Goal: Task Accomplishment & Management: Complete application form

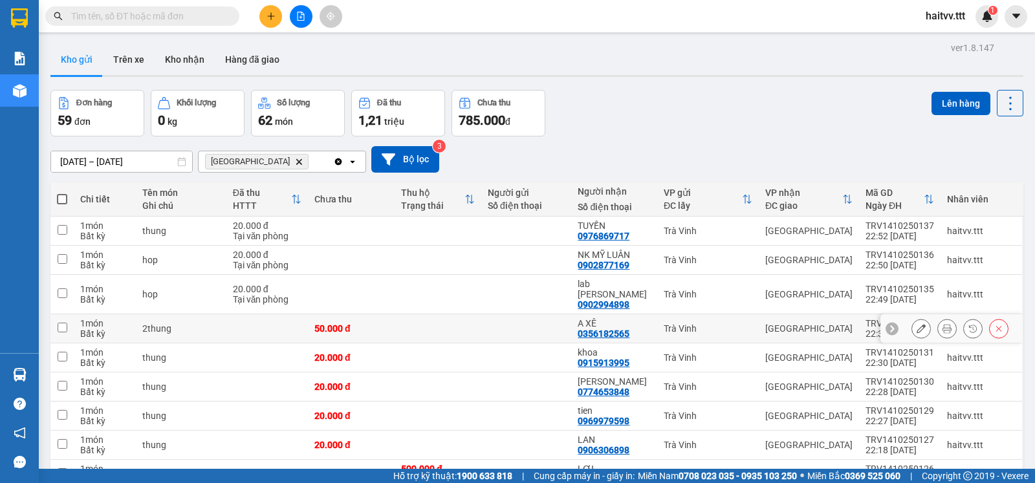
scroll to position [159, 0]
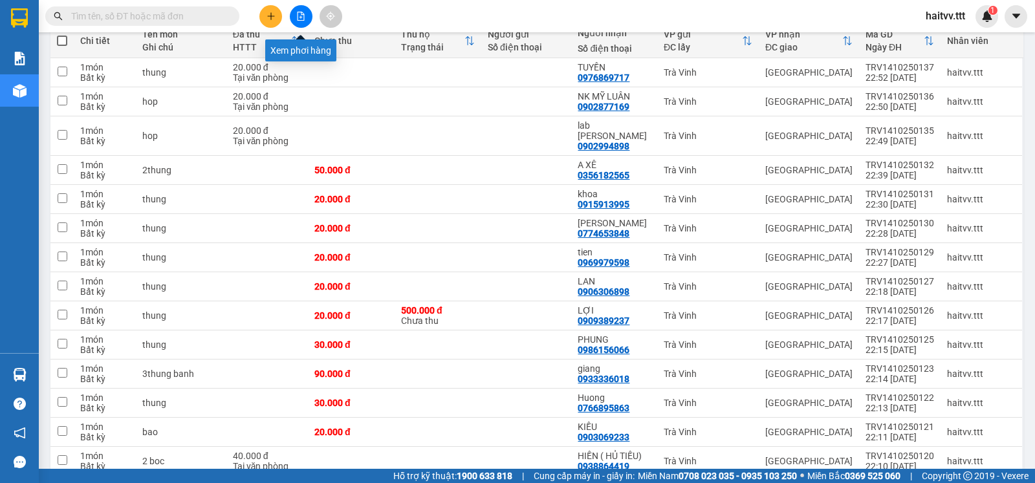
click at [296, 11] on button at bounding box center [301, 16] width 23 height 23
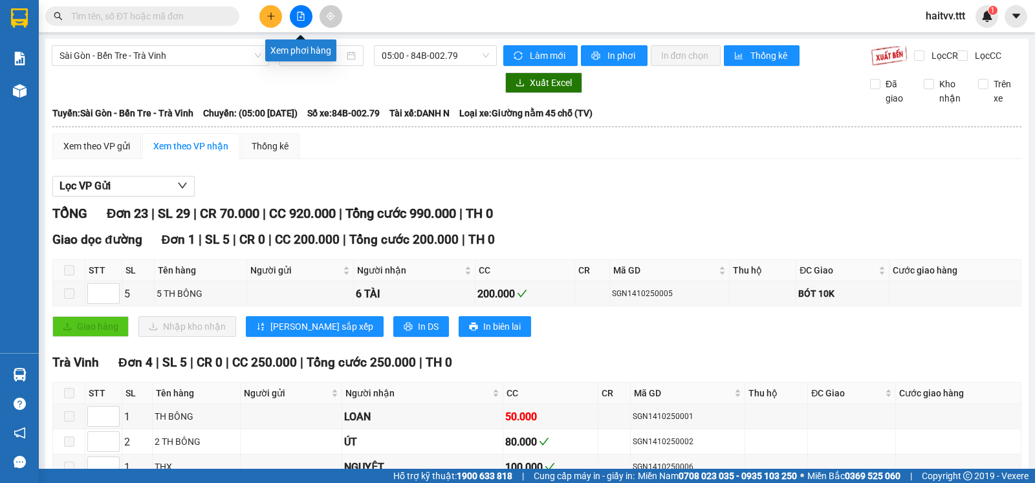
click at [301, 14] on icon "file-add" at bounding box center [300, 16] width 9 height 9
click at [301, 12] on icon "file-add" at bounding box center [301, 16] width 7 height 9
click at [486, 52] on div "05:00 - 84B-002.79" at bounding box center [435, 55] width 122 height 21
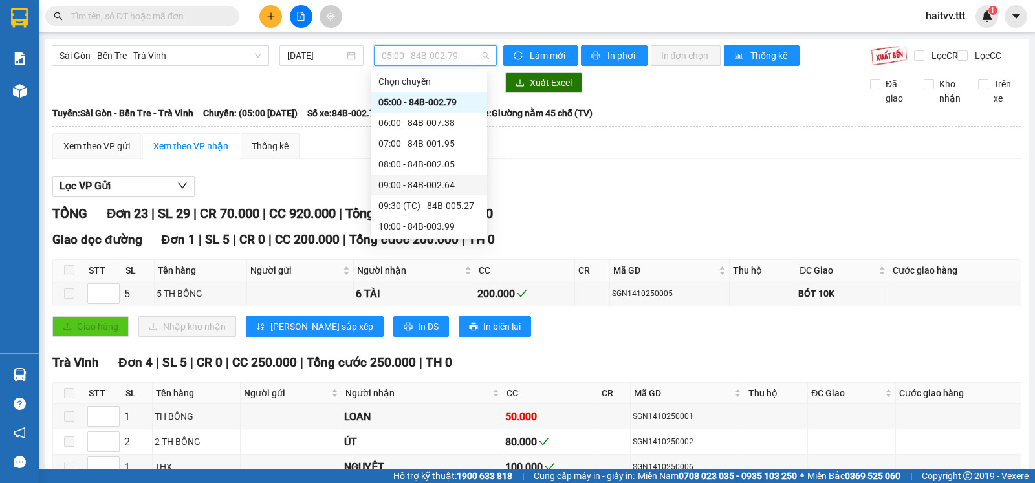
scroll to position [215, 0]
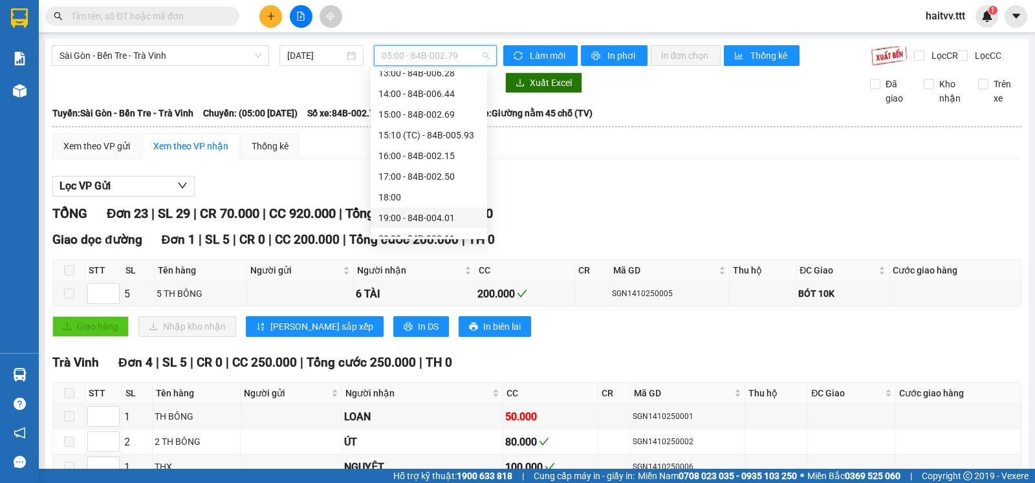
click at [436, 215] on div "19:00 - 84B-004.01" at bounding box center [429, 218] width 101 height 14
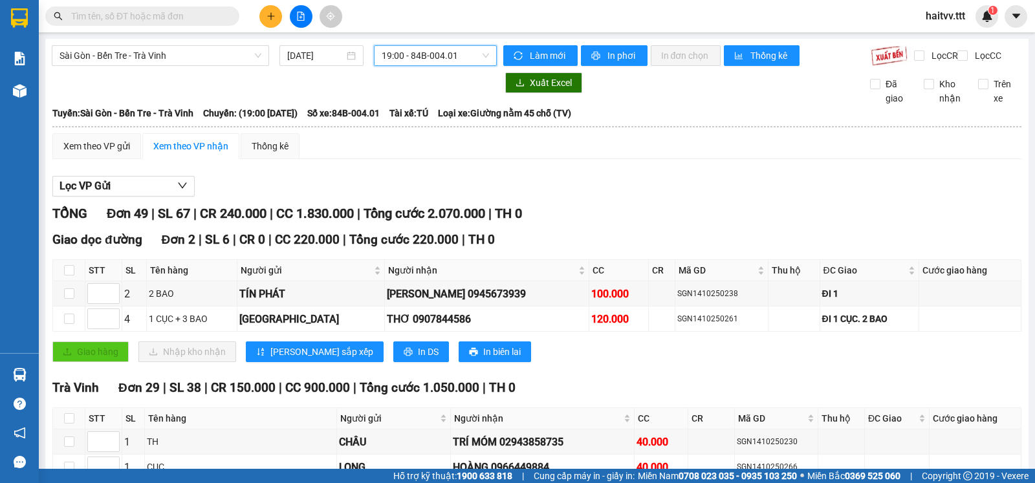
scroll to position [215, 0]
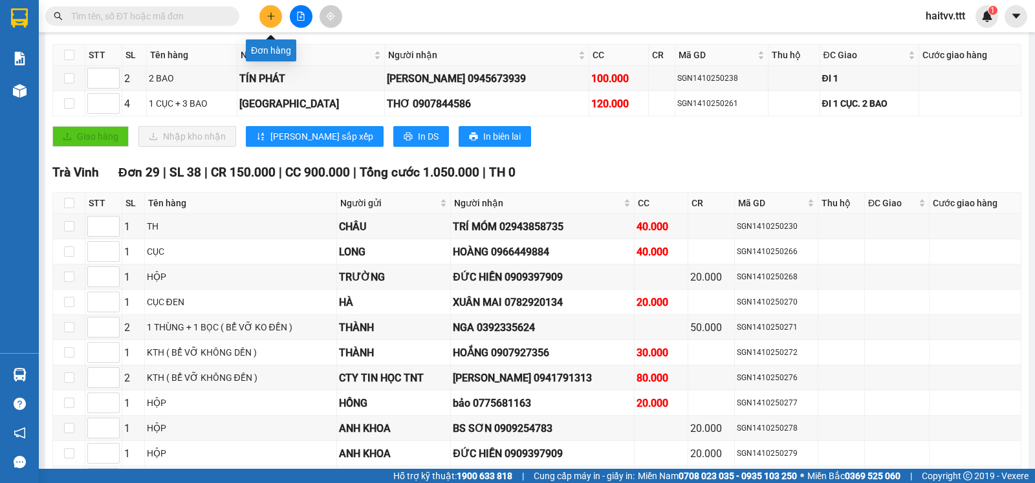
click at [266, 10] on button at bounding box center [270, 16] width 23 height 23
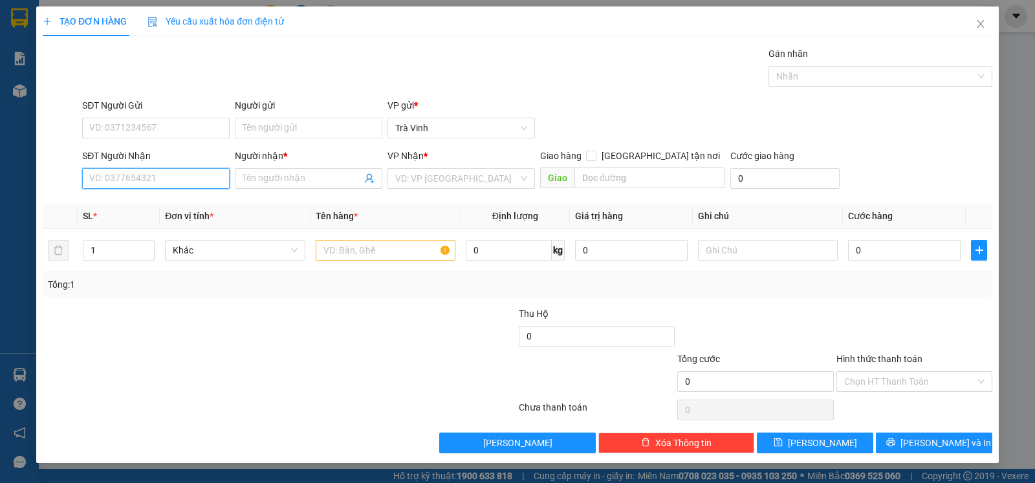
click at [210, 175] on input "SĐT Người Nhận" at bounding box center [156, 178] width 148 height 21
type input "093564075"
click at [303, 184] on input "Người nhận *" at bounding box center [302, 178] width 119 height 14
type input "tieu nuong"
click at [104, 180] on input "093564075" at bounding box center [156, 178] width 148 height 21
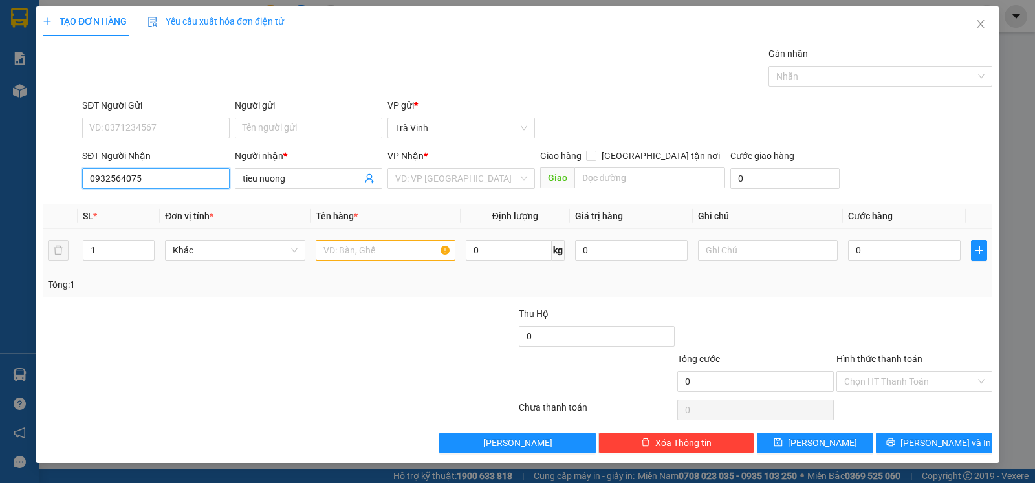
type input "0932564075"
click at [387, 254] on input "text" at bounding box center [386, 250] width 140 height 21
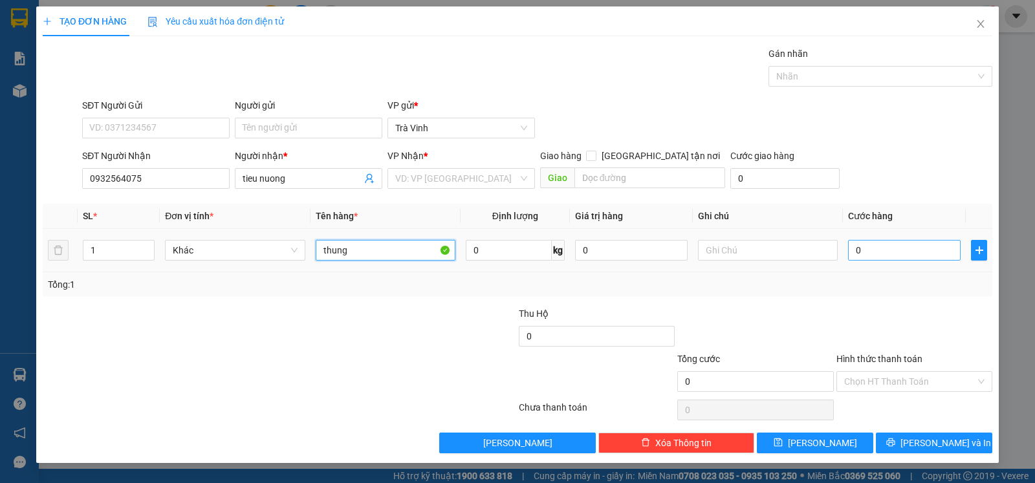
type input "thung"
click at [899, 256] on input "0" at bounding box center [904, 250] width 113 height 21
type input "2"
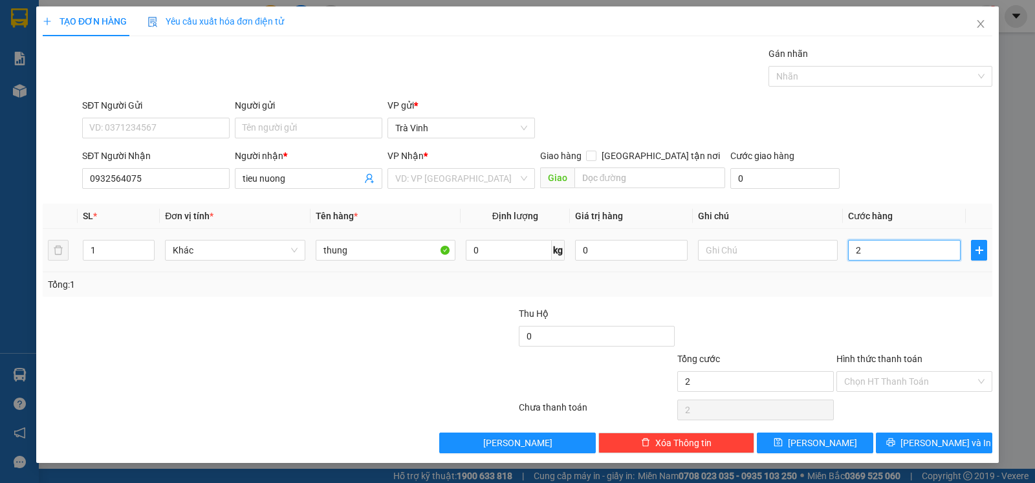
type input "20"
click at [530, 177] on div "VD: VP [GEOGRAPHIC_DATA]" at bounding box center [462, 178] width 148 height 21
type input "20.000"
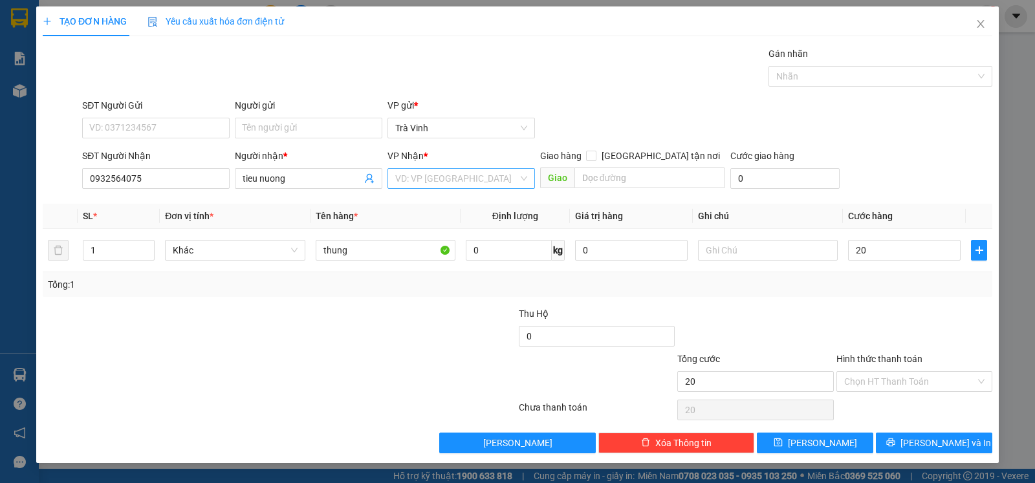
type input "20.000"
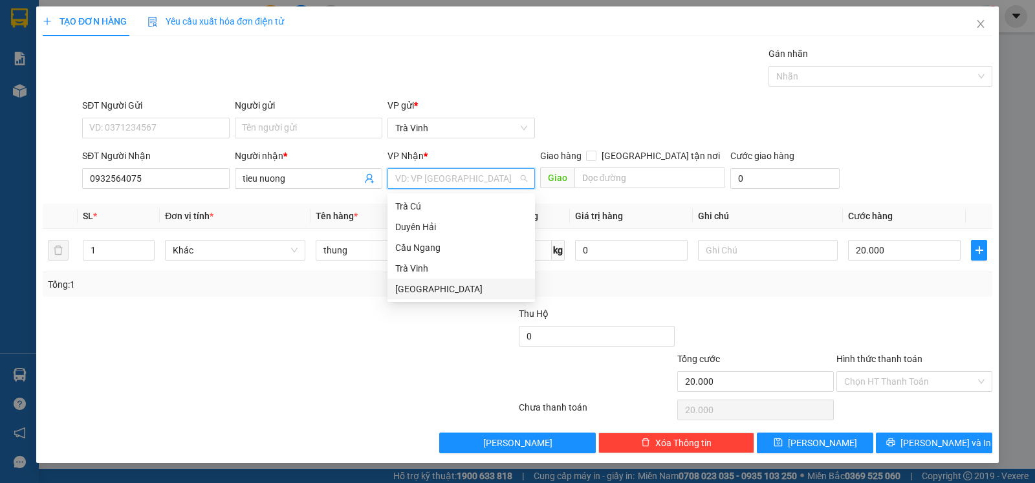
click at [399, 286] on div "[GEOGRAPHIC_DATA]" at bounding box center [461, 289] width 132 height 14
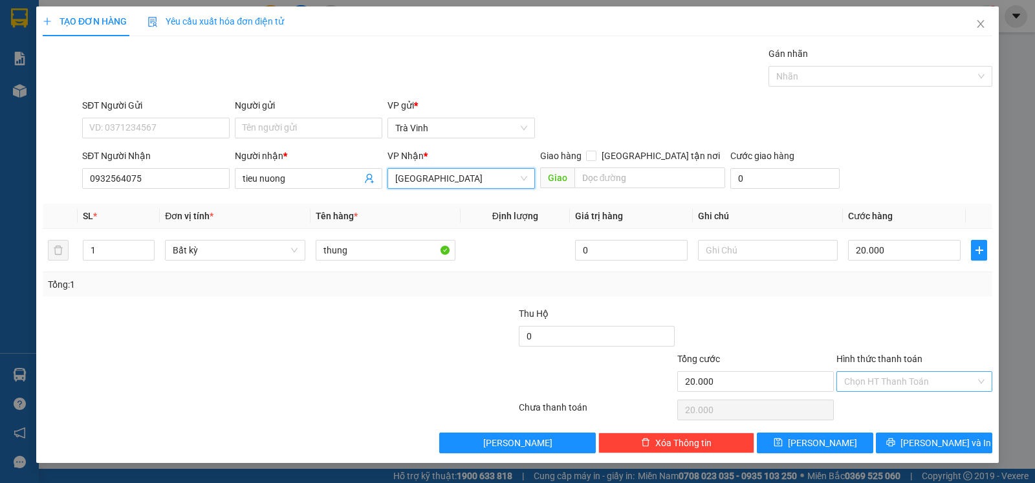
click at [885, 384] on input "Hình thức thanh toán" at bounding box center [909, 381] width 131 height 19
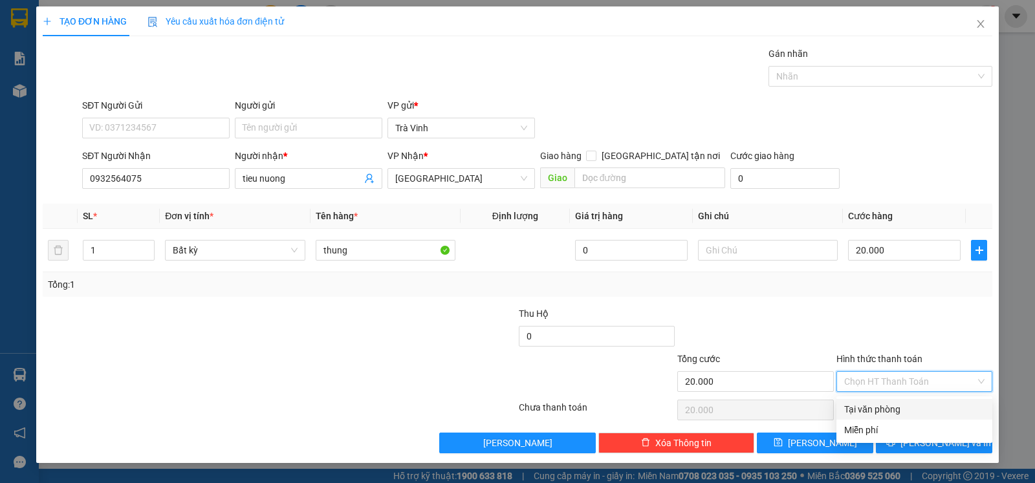
click at [902, 409] on div "Tại văn phòng" at bounding box center [914, 410] width 140 height 14
type input "0"
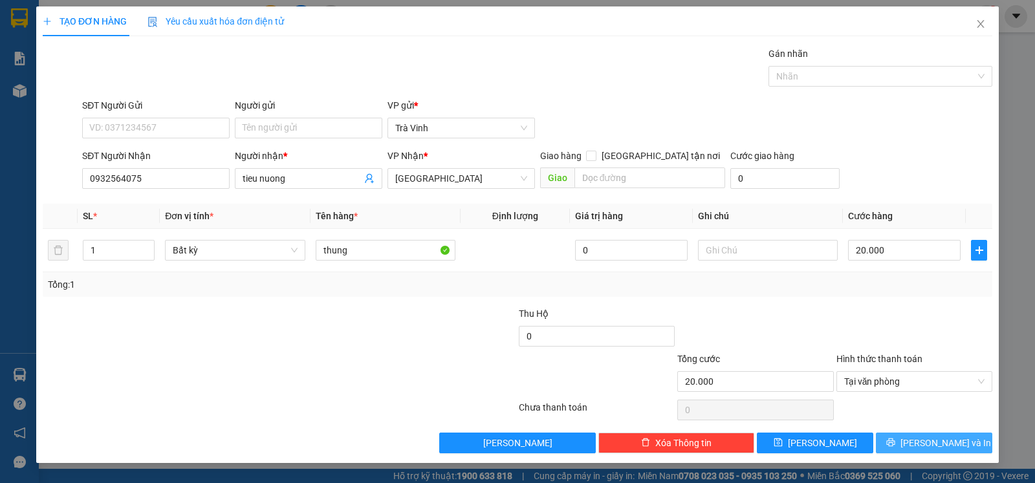
click at [951, 445] on span "[PERSON_NAME] và In" at bounding box center [946, 443] width 91 height 14
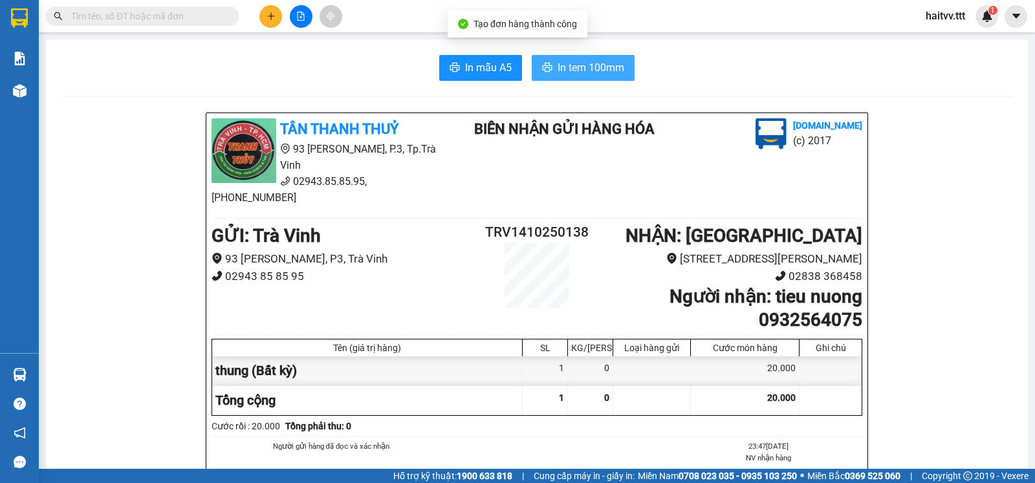
click at [603, 69] on span "In tem 100mm" at bounding box center [591, 68] width 67 height 16
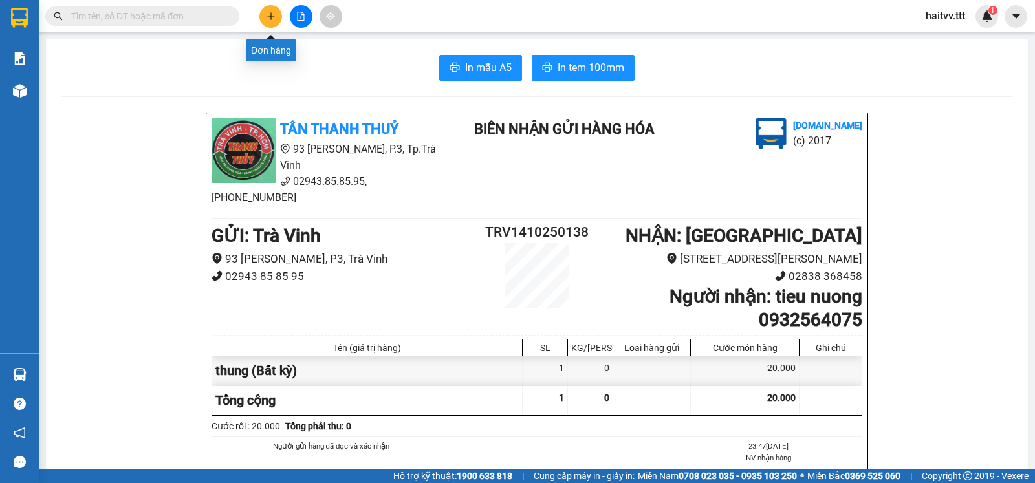
click at [276, 10] on button at bounding box center [270, 16] width 23 height 23
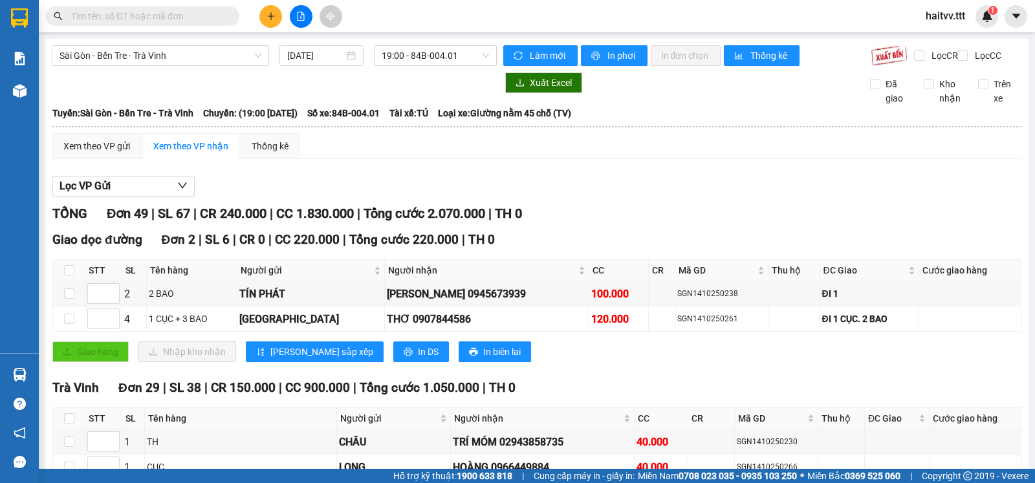
click at [75, 280] on th at bounding box center [69, 270] width 32 height 21
click at [69, 276] on input "checkbox" at bounding box center [69, 270] width 10 height 10
checkbox input "true"
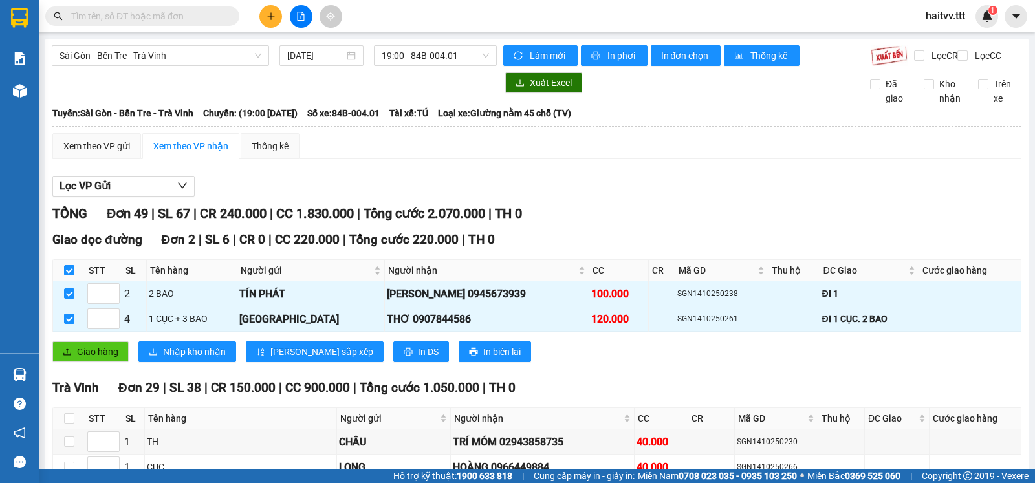
scroll to position [215, 0]
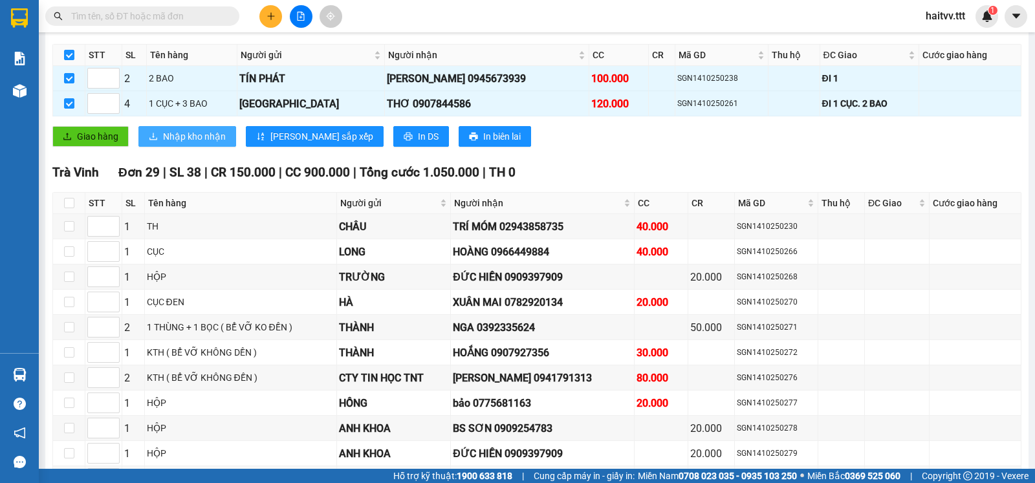
click at [194, 144] on span "Nhập kho nhận" at bounding box center [194, 136] width 63 height 14
checkbox input "false"
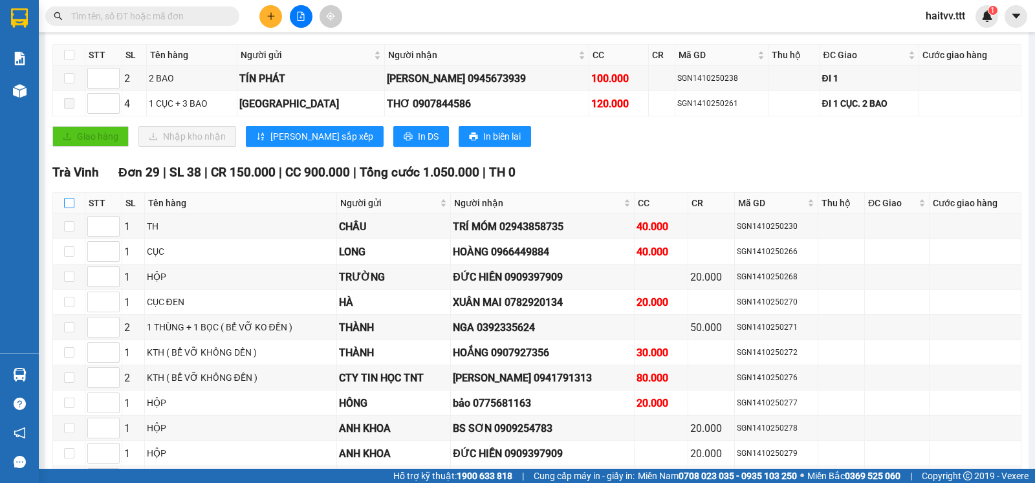
click at [68, 208] on input "checkbox" at bounding box center [69, 203] width 10 height 10
checkbox input "true"
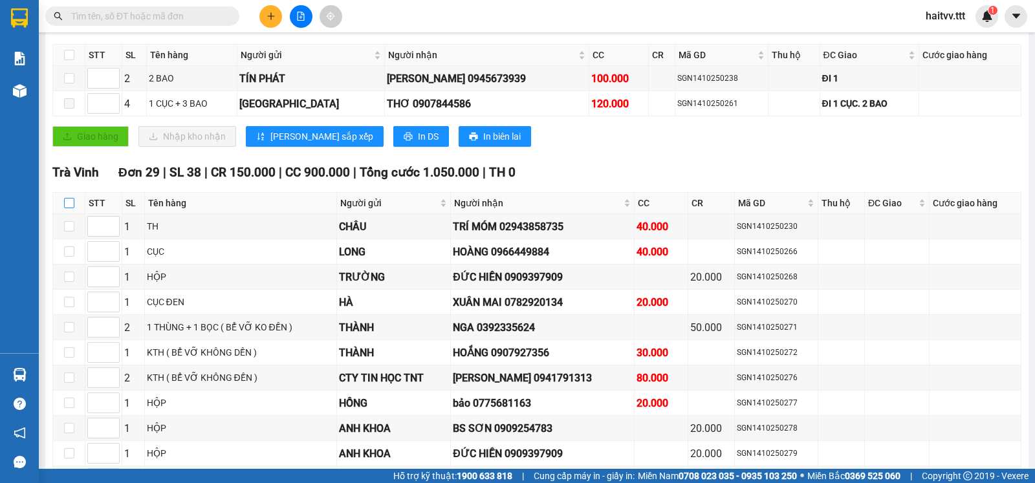
checkbox input "true"
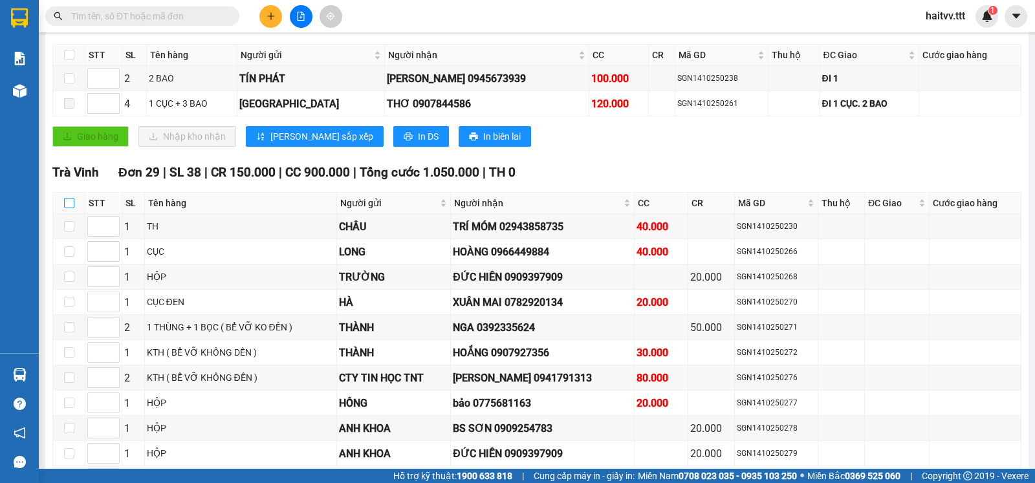
checkbox input "true"
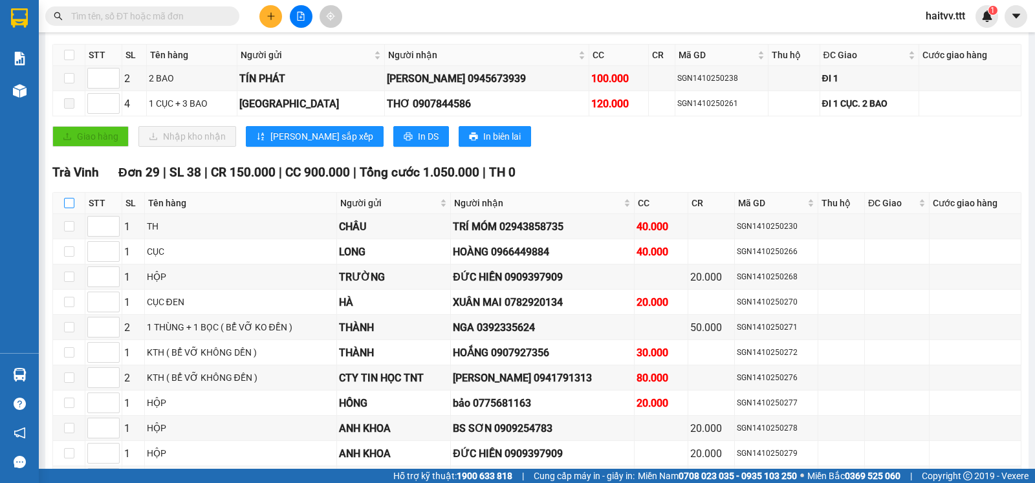
checkbox input "true"
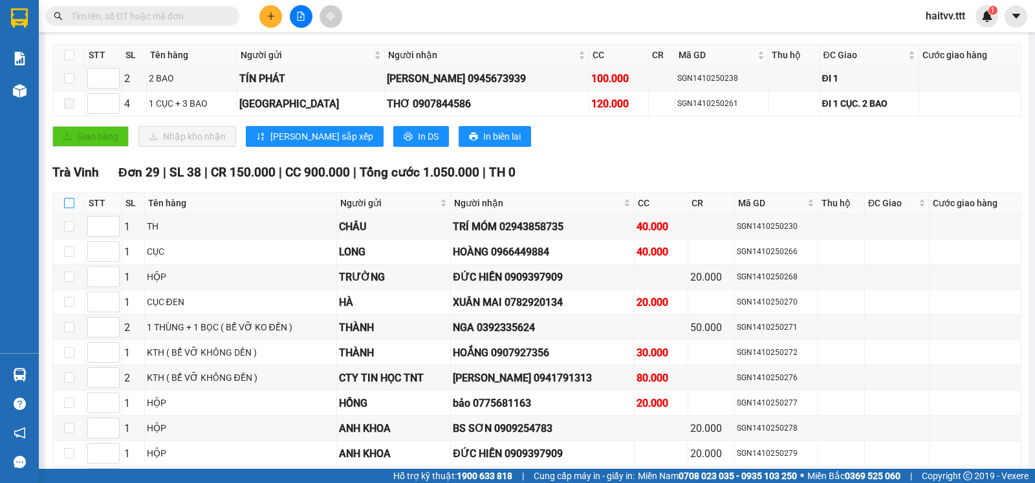
checkbox input "true"
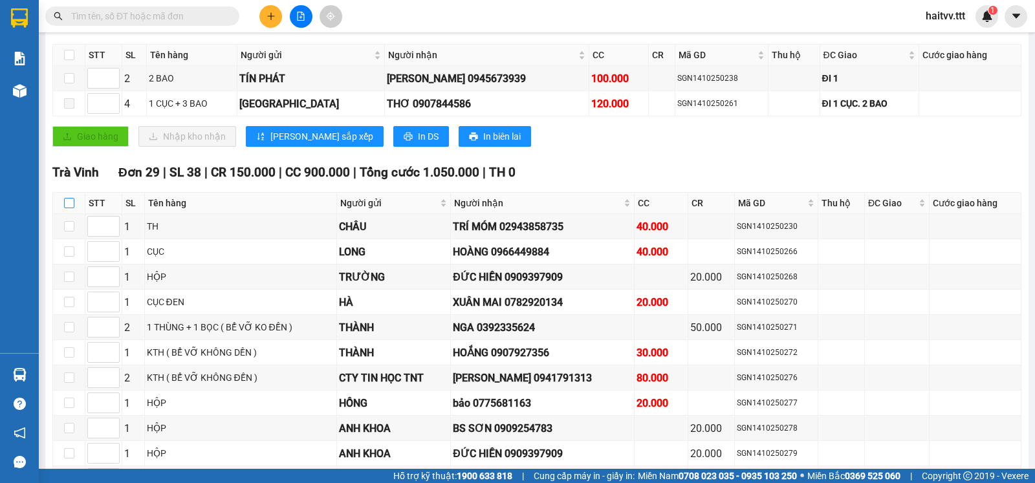
checkbox input "true"
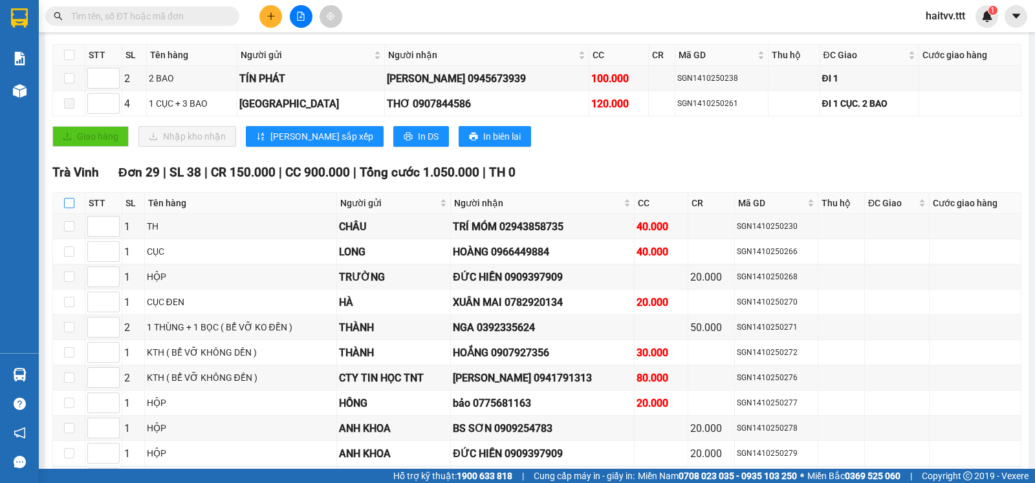
checkbox input "true"
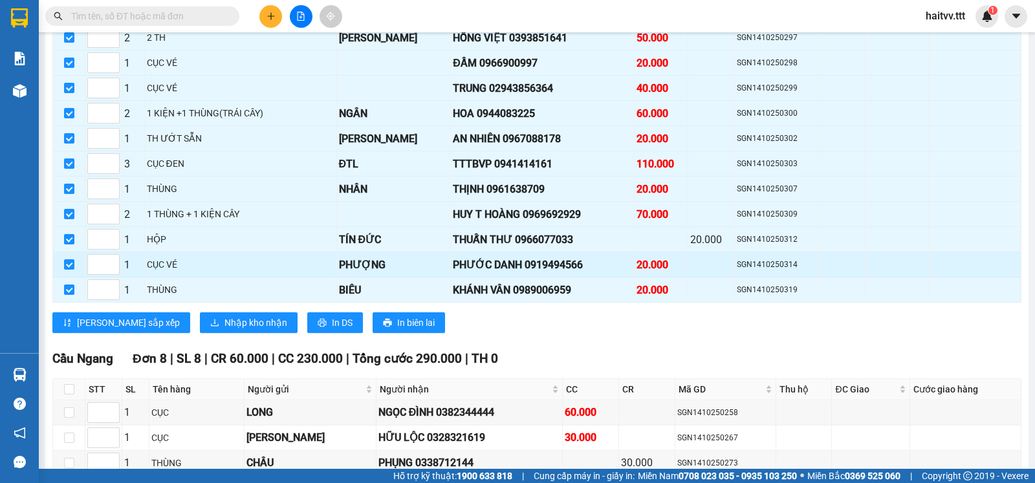
scroll to position [863, 0]
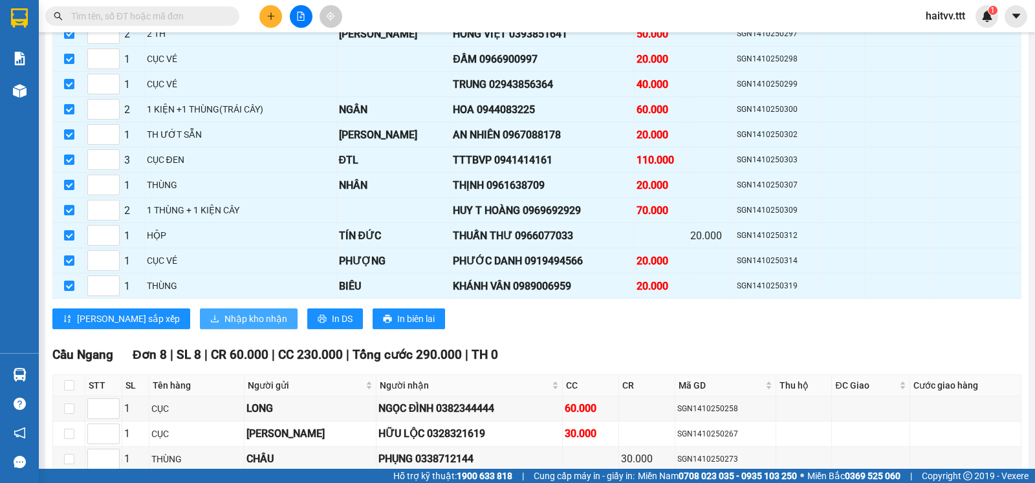
click at [225, 326] on span "Nhập kho nhận" at bounding box center [256, 319] width 63 height 14
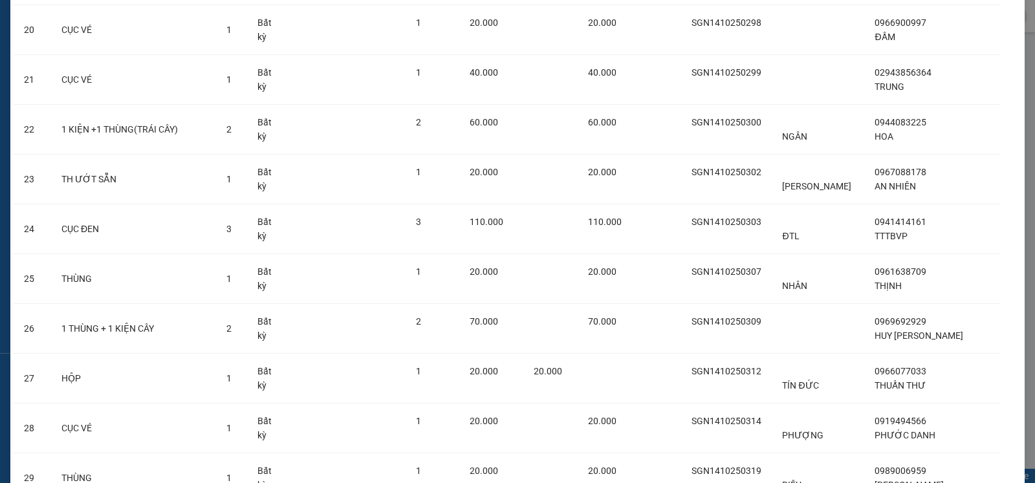
scroll to position [1165, 0]
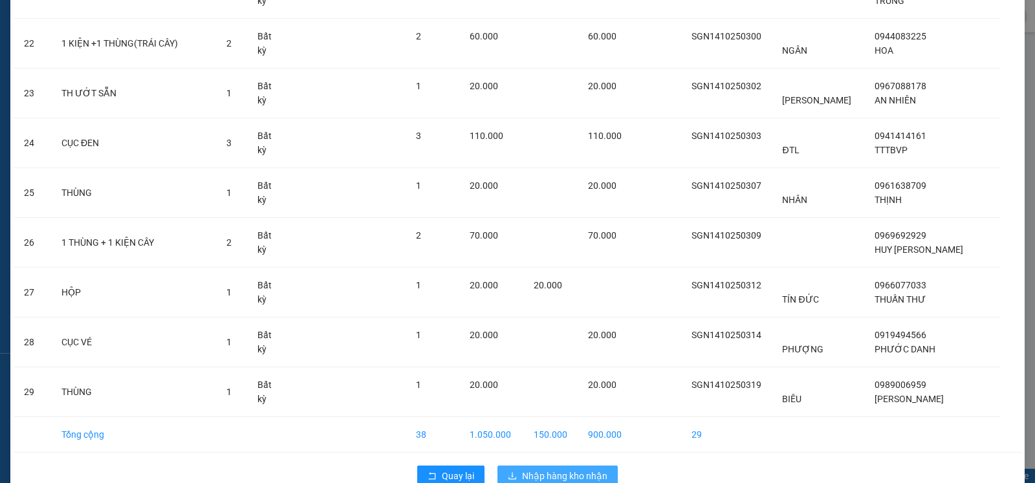
click at [523, 469] on span "Nhập hàng kho nhận" at bounding box center [564, 476] width 85 height 14
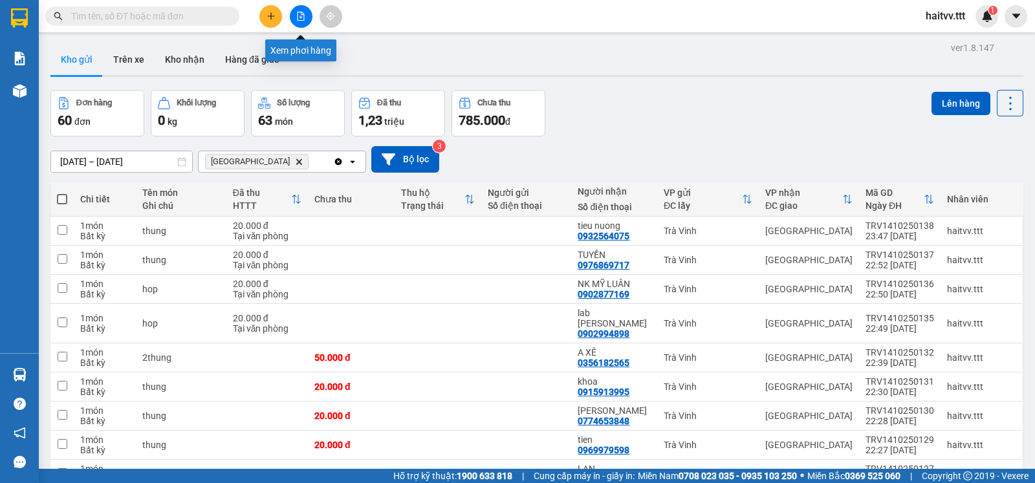
click at [300, 16] on icon "file-add" at bounding box center [300, 16] width 9 height 9
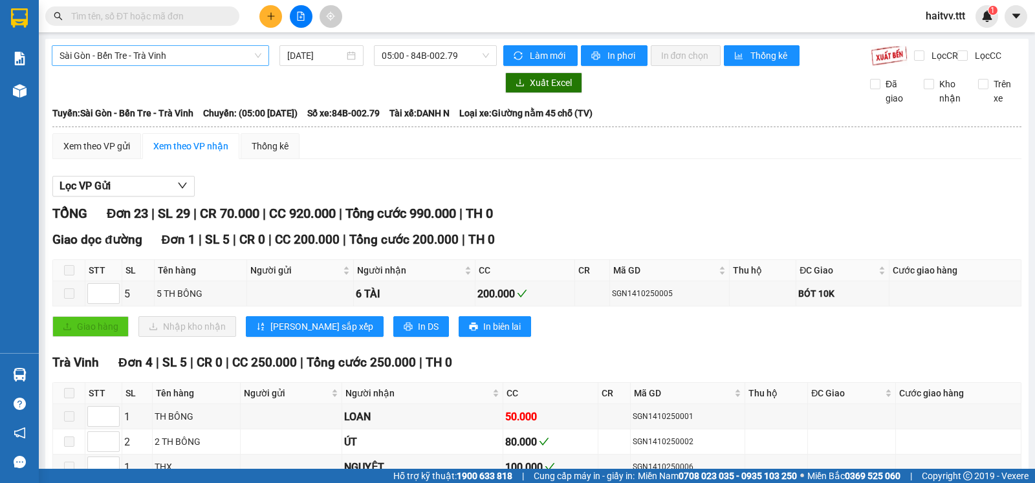
click at [236, 62] on span "Sài Gòn - Bến Tre - Trà Vinh" at bounding box center [161, 55] width 202 height 19
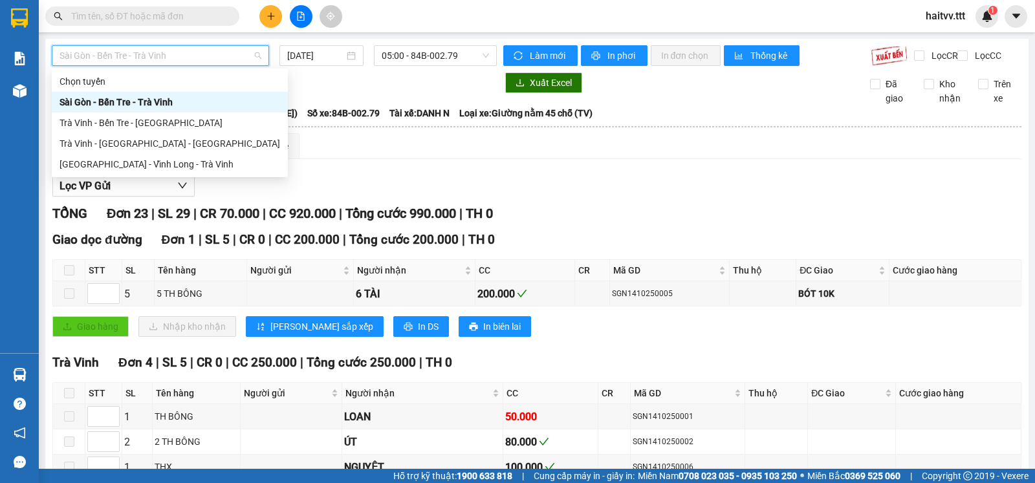
click at [551, 197] on div "Lọc VP Gửi" at bounding box center [536, 186] width 969 height 21
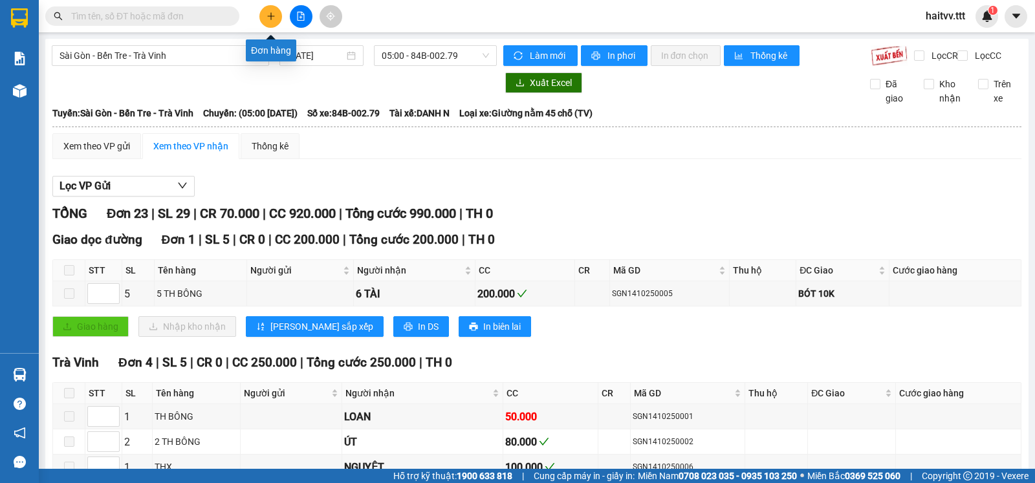
click at [278, 8] on button at bounding box center [270, 16] width 23 height 23
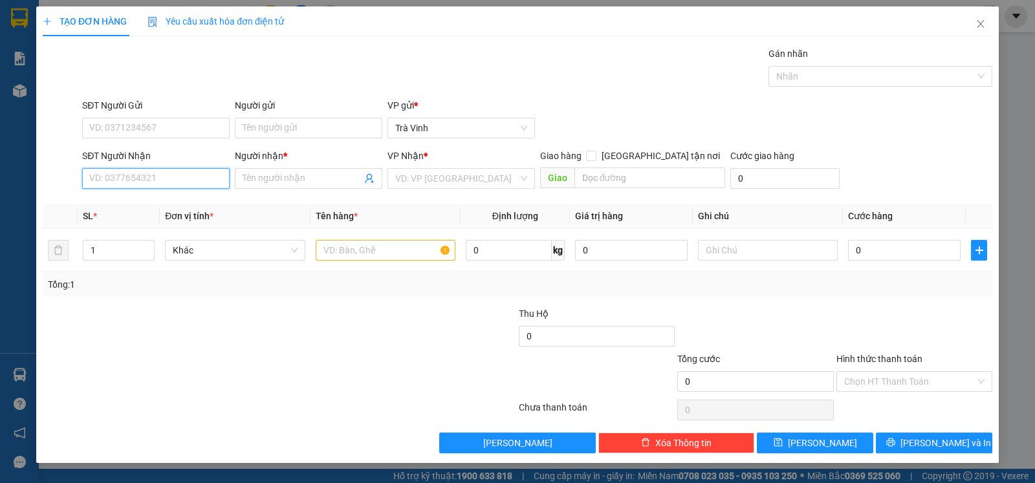
click at [175, 179] on input "SĐT Người Nhận" at bounding box center [156, 178] width 148 height 21
click at [164, 204] on div "0839993079 - DUY" at bounding box center [156, 206] width 132 height 14
type input "0839993079"
type input "DUY"
type input "0839993079"
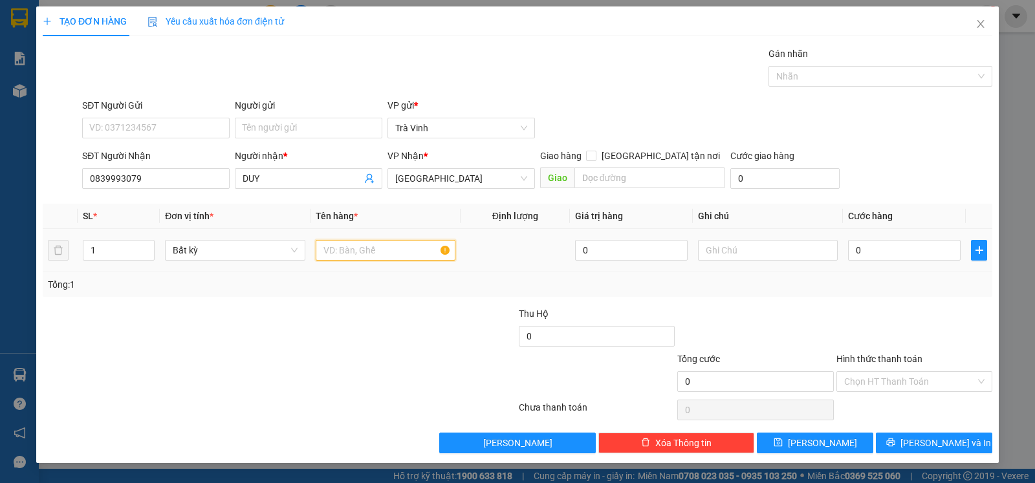
click at [390, 250] on input "text" at bounding box center [386, 250] width 140 height 21
type input "thung xop"
click at [918, 261] on input "0" at bounding box center [904, 250] width 113 height 21
type input "4"
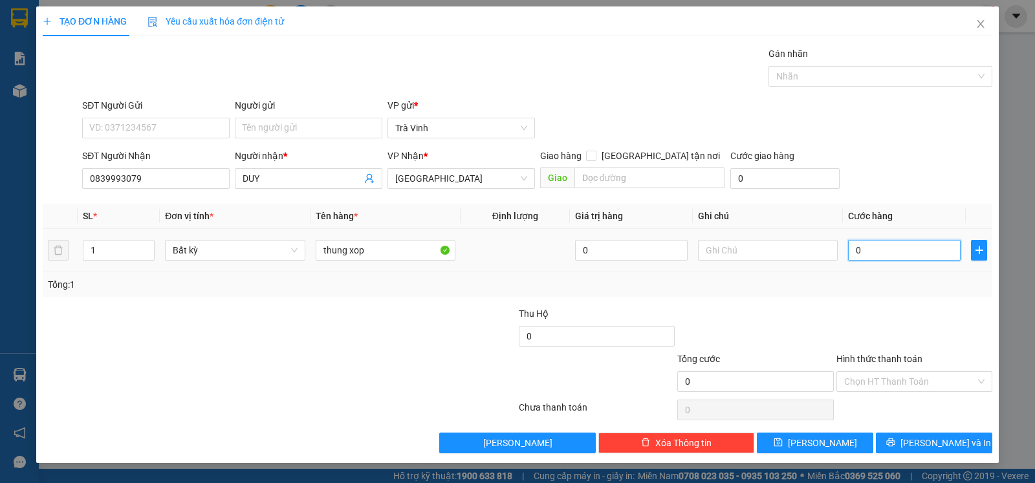
type input "4"
type input "40"
type input "40.000"
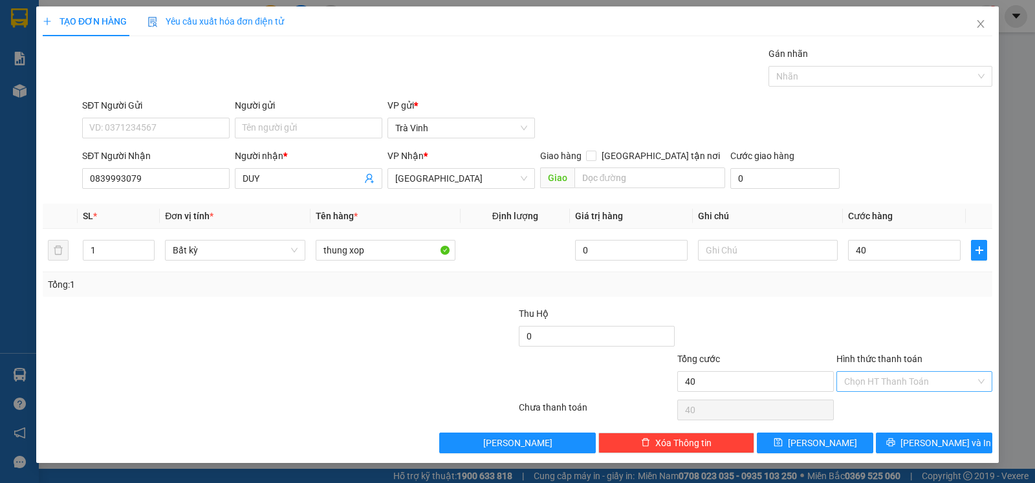
type input "40.000"
click at [942, 384] on input "Hình thức thanh toán" at bounding box center [909, 381] width 131 height 19
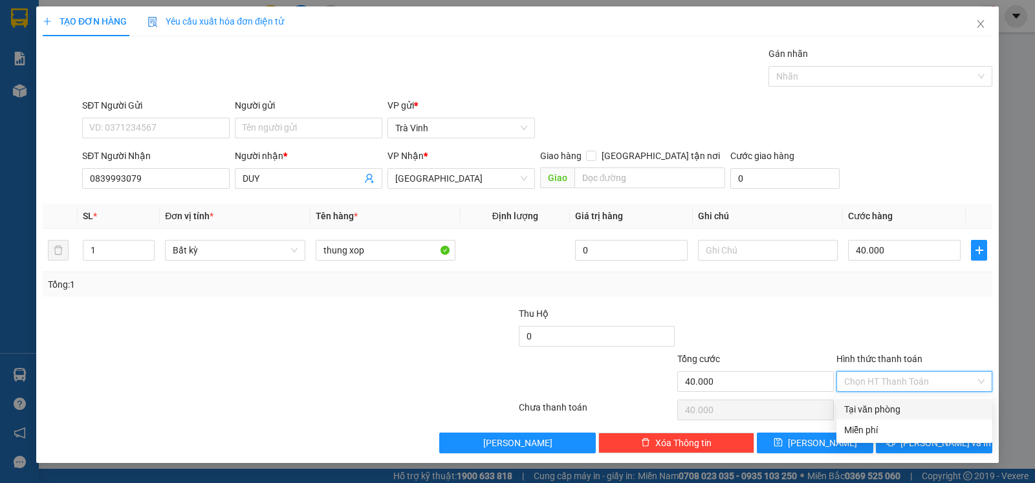
click at [932, 404] on div "Tại văn phòng" at bounding box center [915, 409] width 156 height 21
type input "0"
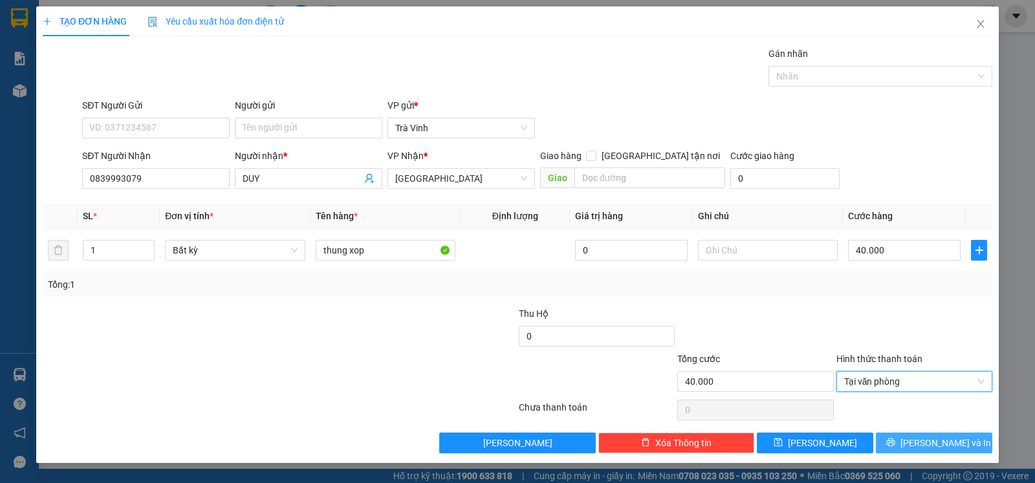
click at [960, 453] on button "[PERSON_NAME] và In" at bounding box center [934, 443] width 116 height 21
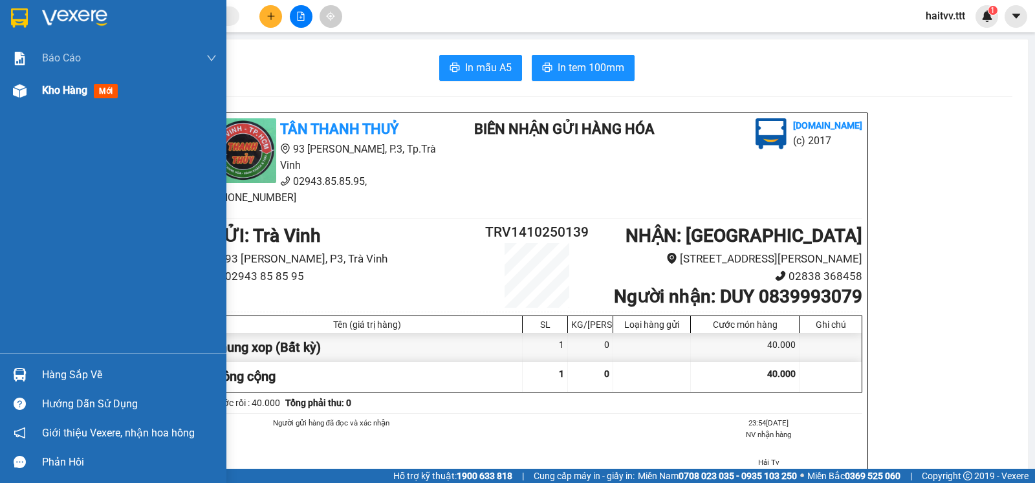
click at [26, 87] on img at bounding box center [20, 91] width 14 height 14
click at [69, 87] on span "Kho hàng" at bounding box center [64, 90] width 45 height 12
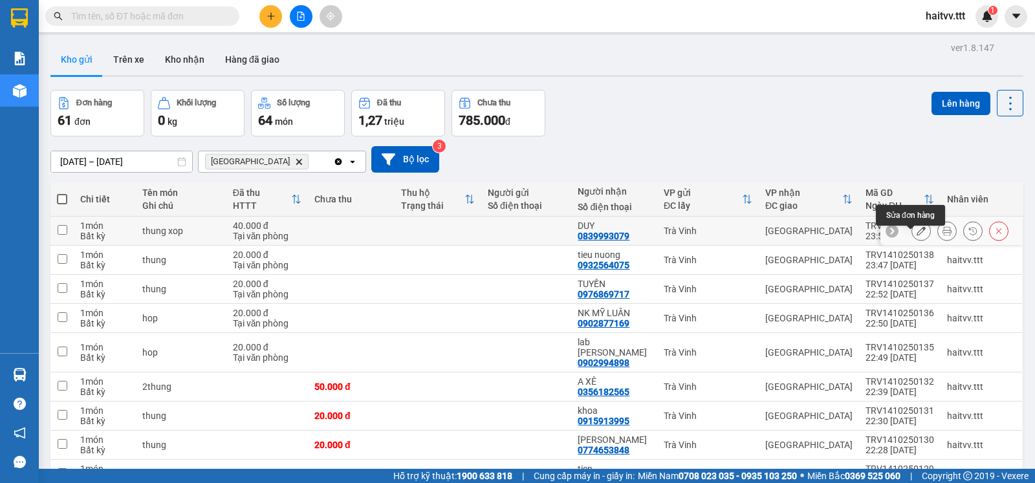
click at [917, 236] on icon at bounding box center [921, 230] width 9 height 9
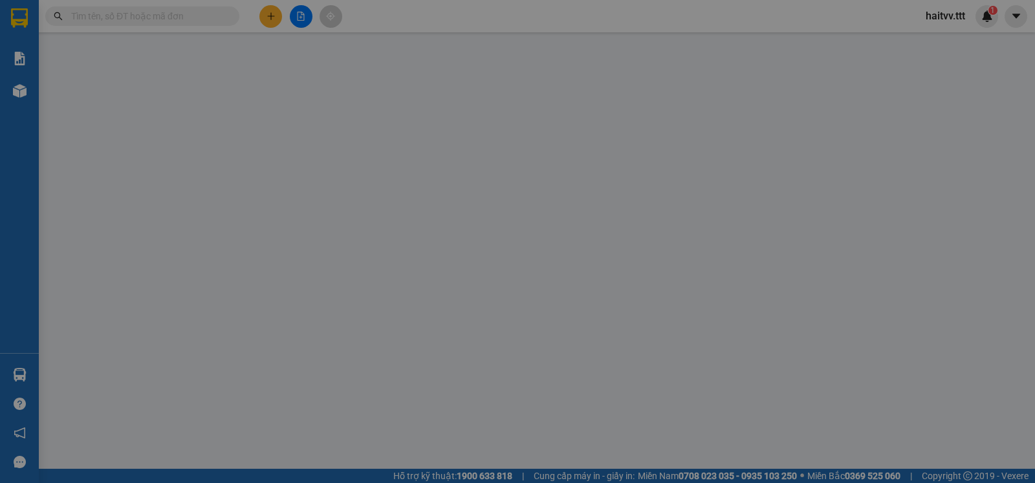
type input "0839993079"
type input "DUY"
type input "40.000"
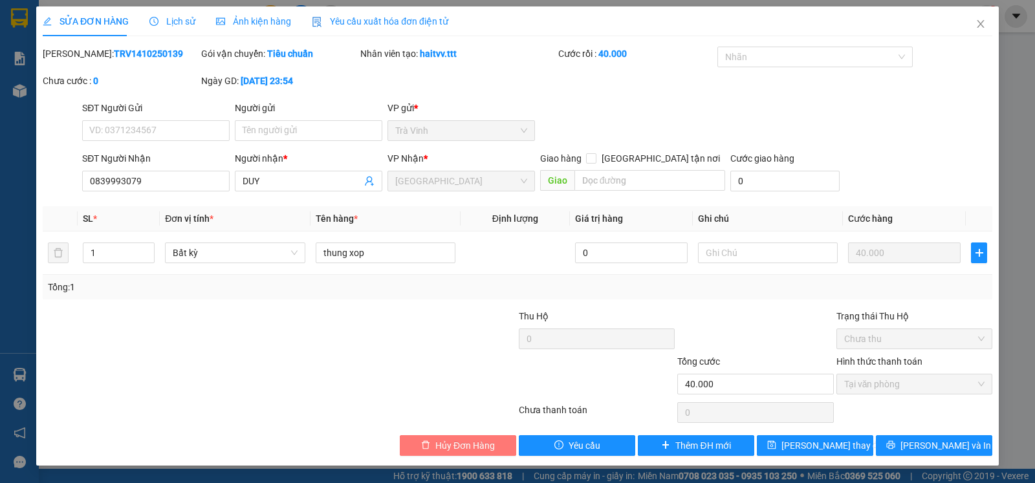
click at [454, 451] on span "Hủy Đơn Hàng" at bounding box center [466, 446] width 60 height 14
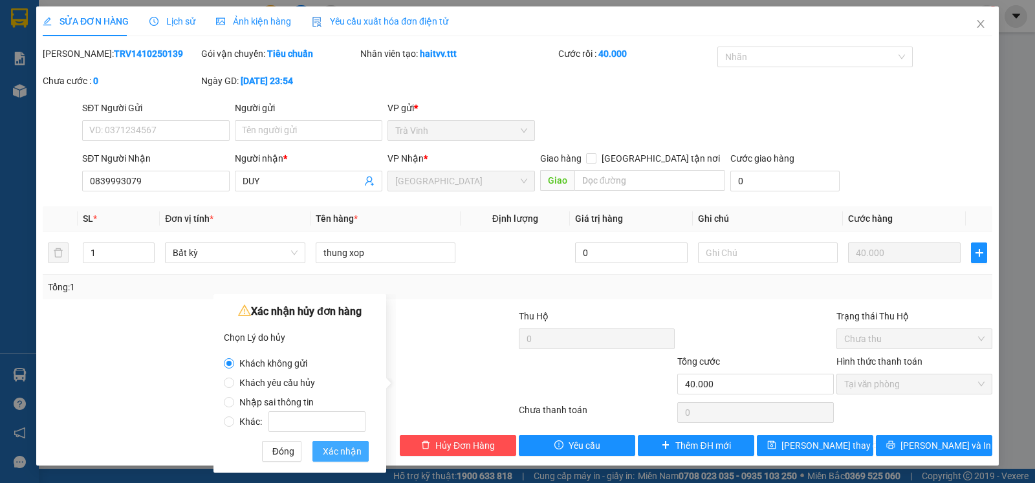
click at [331, 447] on span "Xác nhận" at bounding box center [342, 452] width 39 height 14
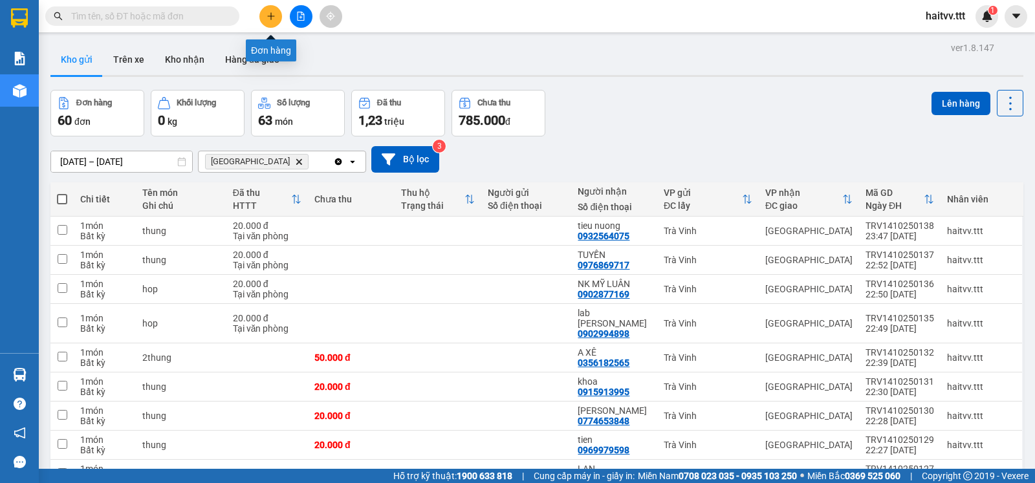
click at [272, 15] on icon "plus" at bounding box center [271, 16] width 9 height 9
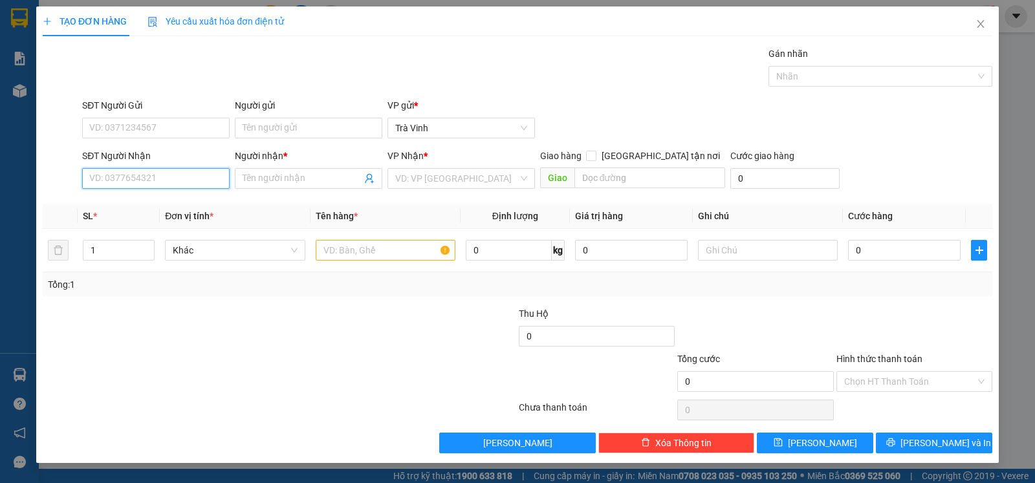
click at [194, 177] on input "SĐT Người Nhận" at bounding box center [156, 178] width 148 height 21
click at [164, 208] on div "0839993079 - DUY" at bounding box center [156, 206] width 132 height 14
type input "0839993079"
type input "DUY"
type input "0839993079"
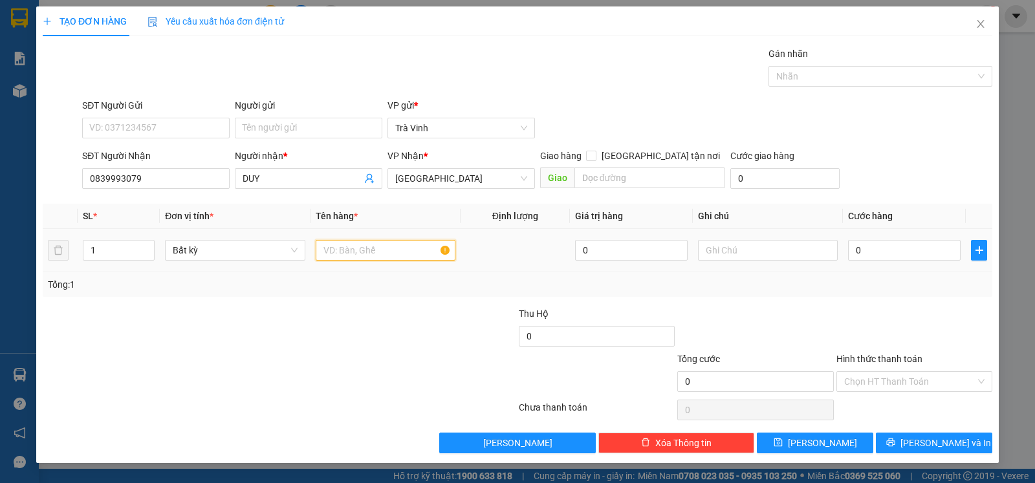
click at [407, 258] on input "text" at bounding box center [386, 250] width 140 height 21
type input "thung xop"
click at [950, 256] on input "0" at bounding box center [904, 250] width 113 height 21
type input "4"
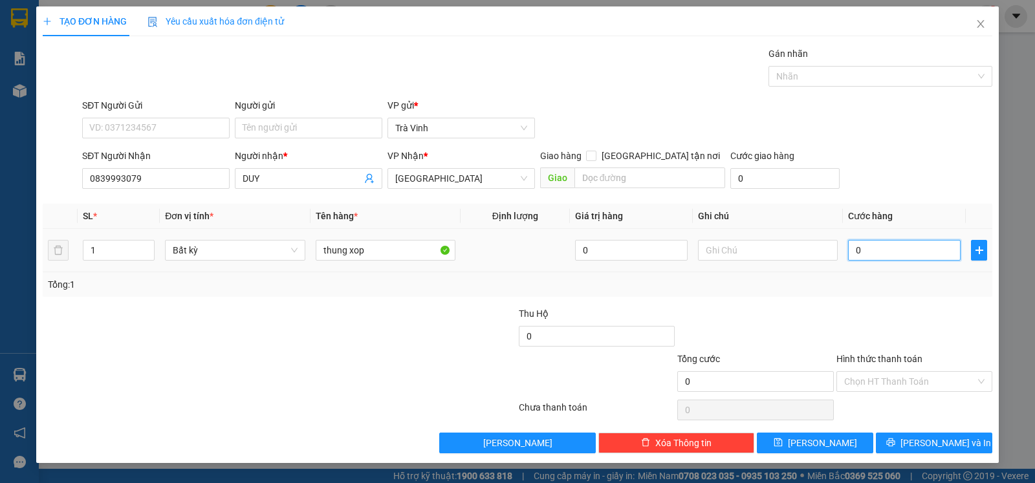
type input "4"
type input "41"
type input "4"
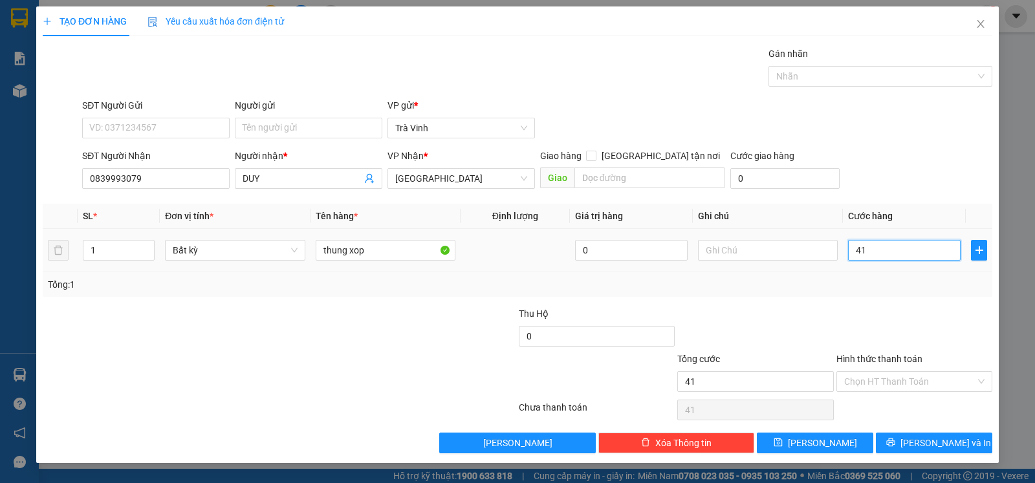
type input "4"
type input "40"
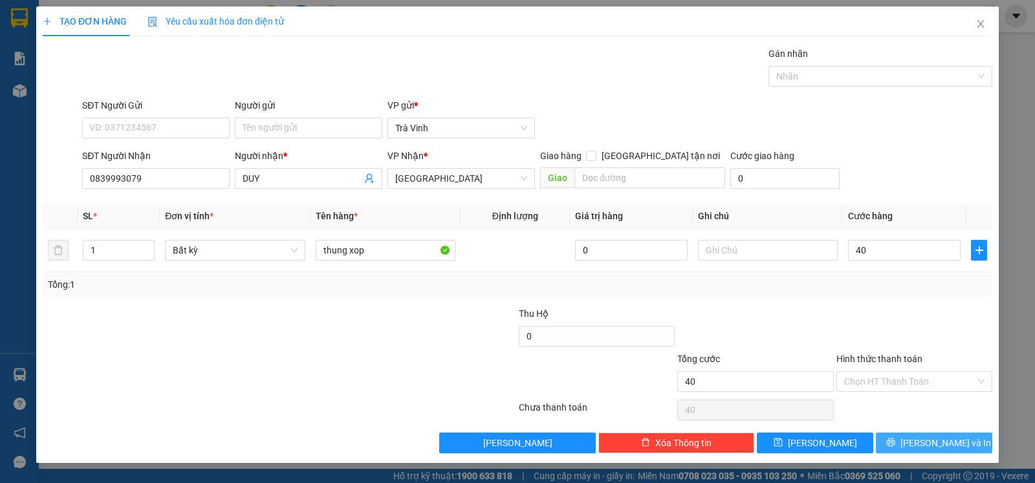
type input "40.000"
click at [929, 450] on span "[PERSON_NAME] và In" at bounding box center [946, 443] width 91 height 14
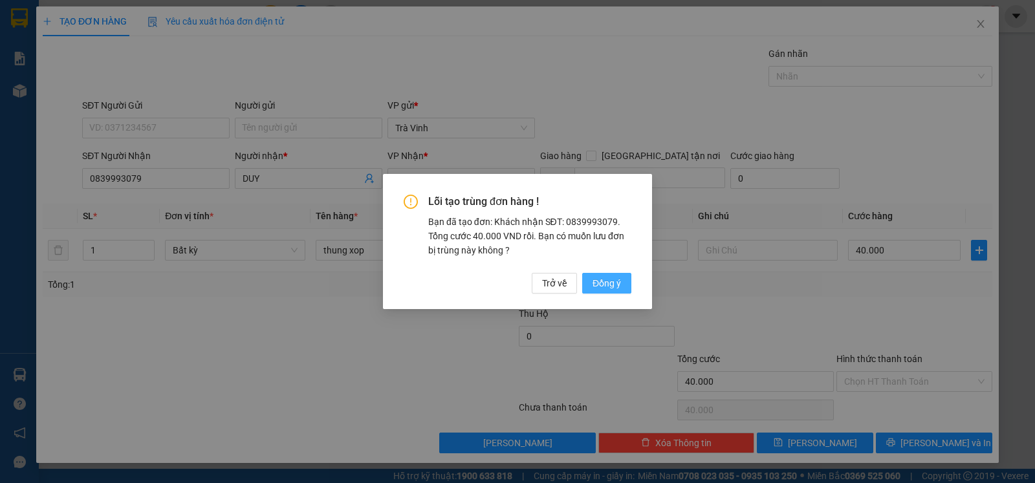
click at [616, 283] on span "Đồng ý" at bounding box center [607, 283] width 28 height 14
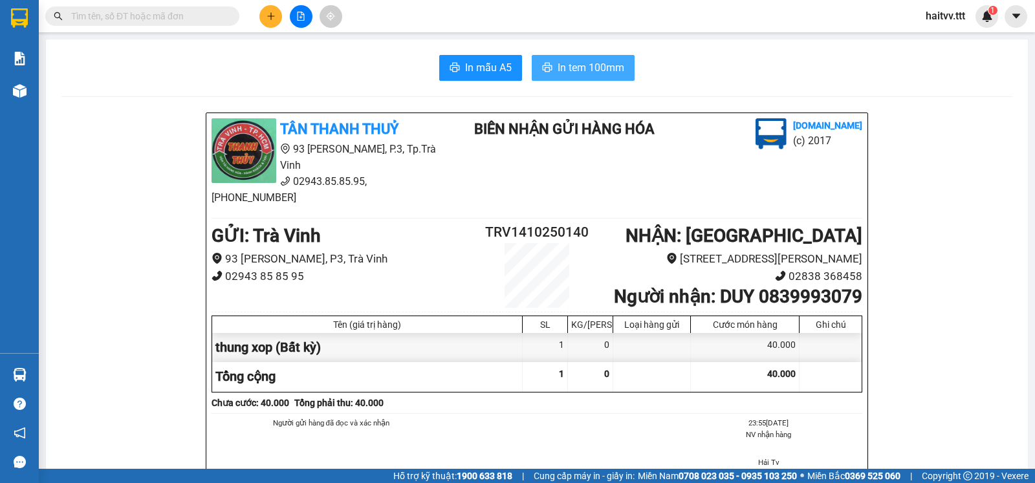
click at [590, 65] on span "In tem 100mm" at bounding box center [591, 68] width 67 height 16
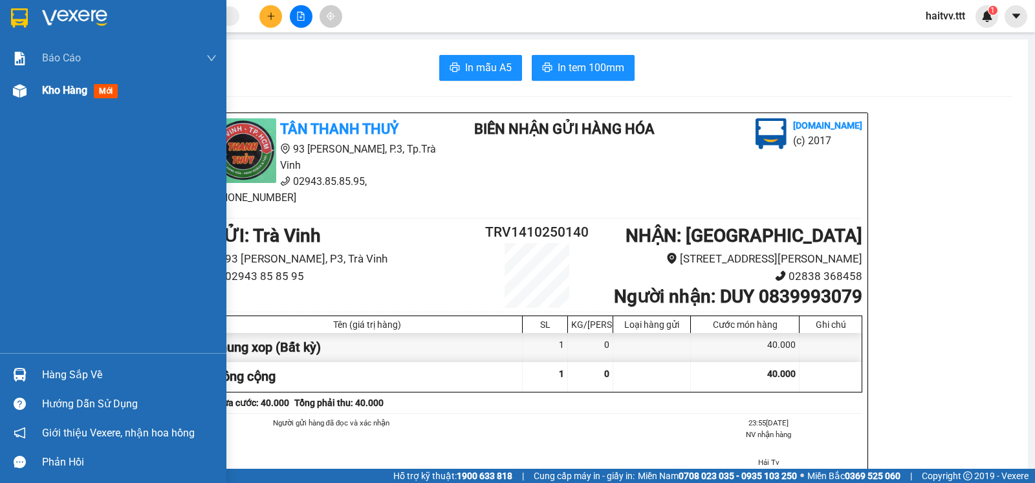
click at [35, 88] on div "Kho hàng mới" at bounding box center [113, 90] width 226 height 32
click at [47, 87] on span "Kho hàng" at bounding box center [64, 90] width 45 height 12
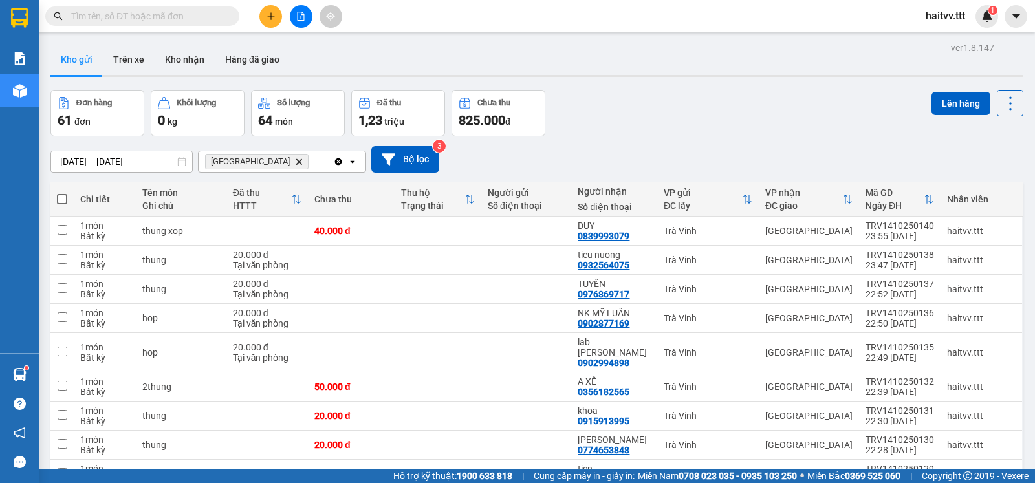
click at [298, 14] on icon "file-add" at bounding box center [300, 16] width 9 height 9
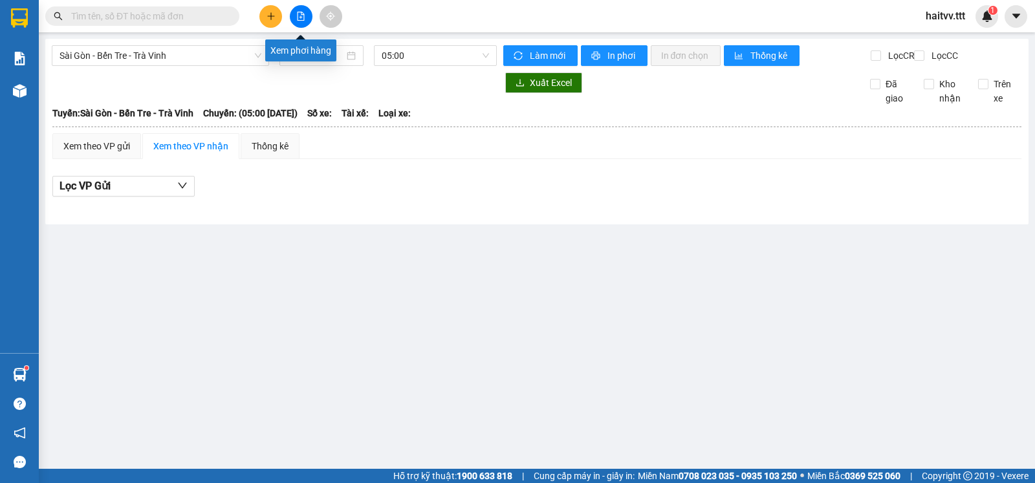
click at [298, 16] on icon "file-add" at bounding box center [300, 16] width 9 height 9
click at [485, 58] on span "05:00" at bounding box center [435, 55] width 107 height 19
click at [612, 189] on div "Lọc VP Gửi" at bounding box center [536, 186] width 969 height 21
click at [487, 59] on span "05:00" at bounding box center [435, 55] width 107 height 19
click at [298, 15] on icon "file-add" at bounding box center [300, 16] width 9 height 9
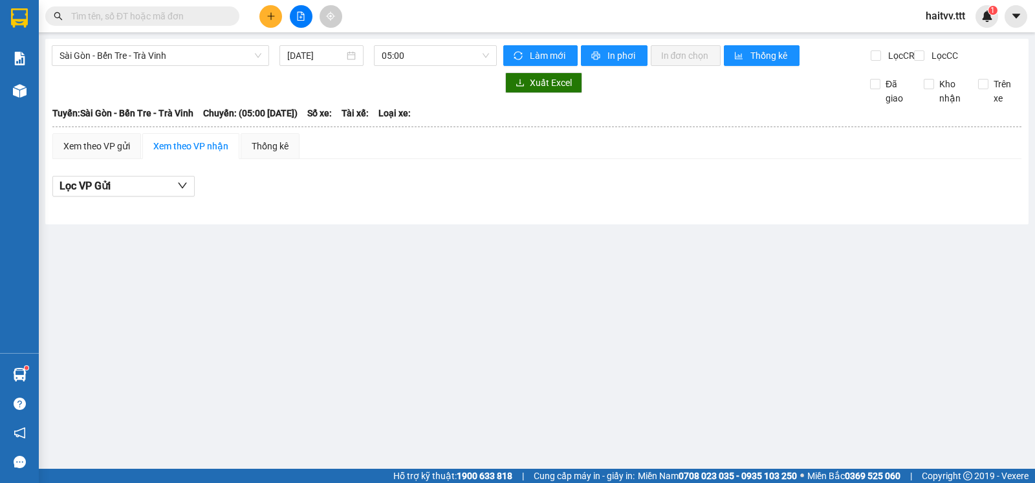
click at [310, 16] on button at bounding box center [301, 16] width 23 height 23
click at [487, 53] on span "05:00" at bounding box center [435, 55] width 107 height 19
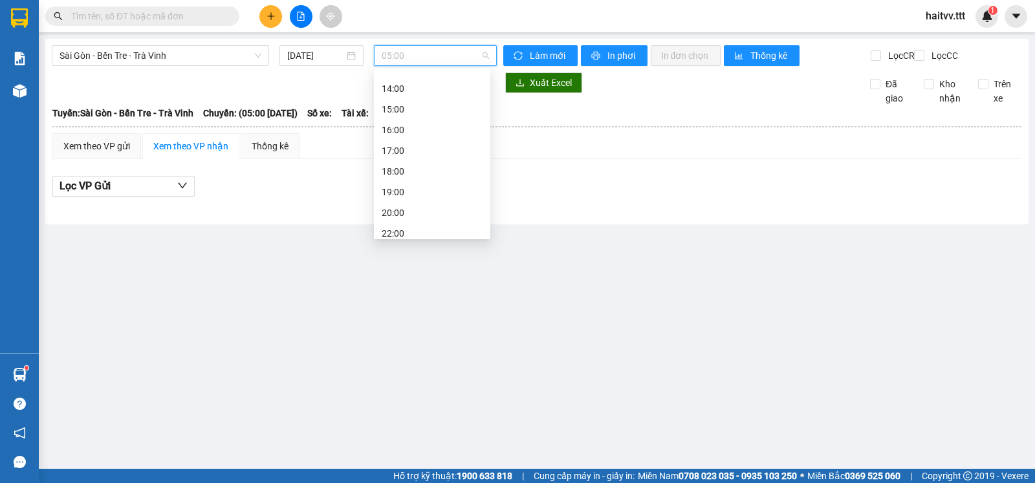
scroll to position [207, 0]
click at [359, 171] on div "Xem theo VP gửi Xem theo VP nhận Thống kê Lọc VP Gửi" at bounding box center [536, 172] width 969 height 78
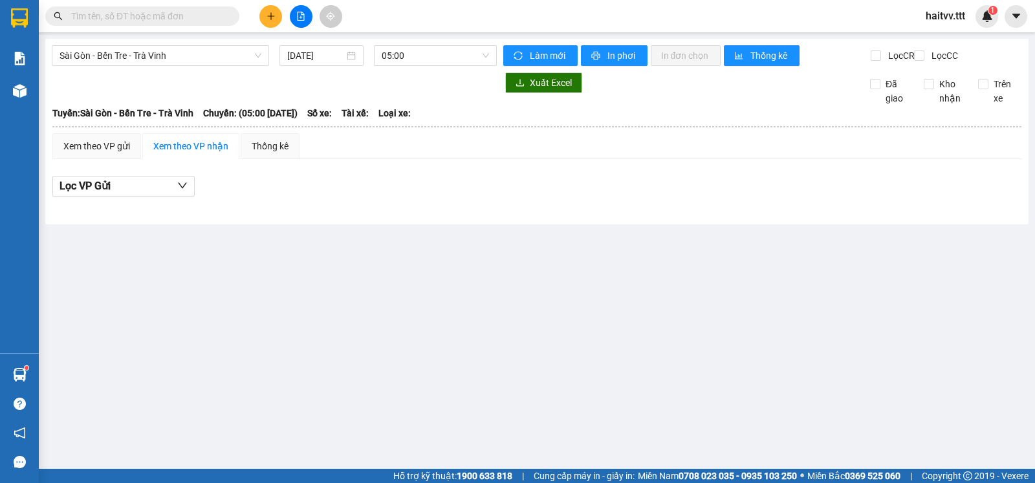
click at [382, 120] on div "Tuyến: [GEOGRAPHIC_DATA] - Bến Tre - Trà Vinh Chuyến: (05:00 [DATE]) Số xe: Tài…" at bounding box center [536, 113] width 969 height 14
click at [332, 120] on span "Số xe:" at bounding box center [319, 113] width 25 height 14
click at [298, 14] on icon "file-add" at bounding box center [300, 16] width 9 height 9
click at [298, 15] on icon "file-add" at bounding box center [301, 16] width 7 height 9
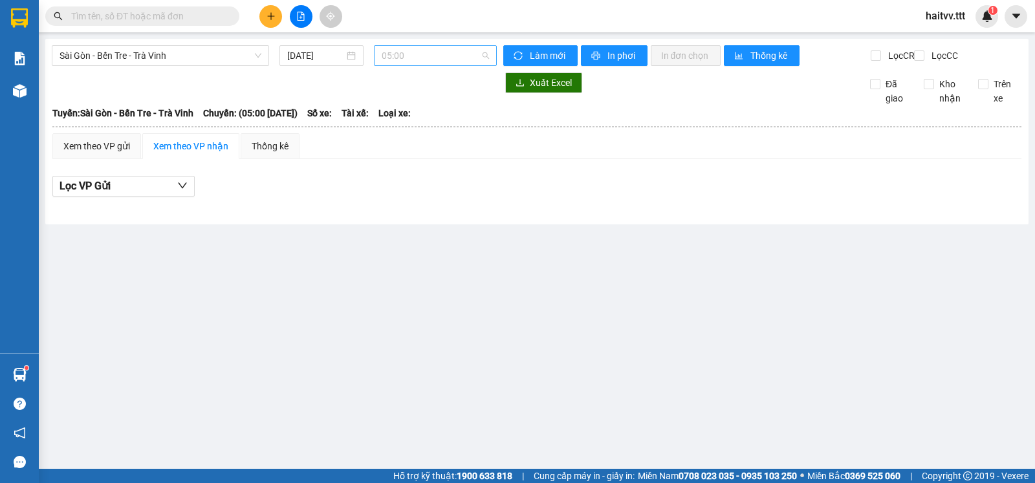
click at [493, 56] on div "05:00" at bounding box center [435, 55] width 122 height 21
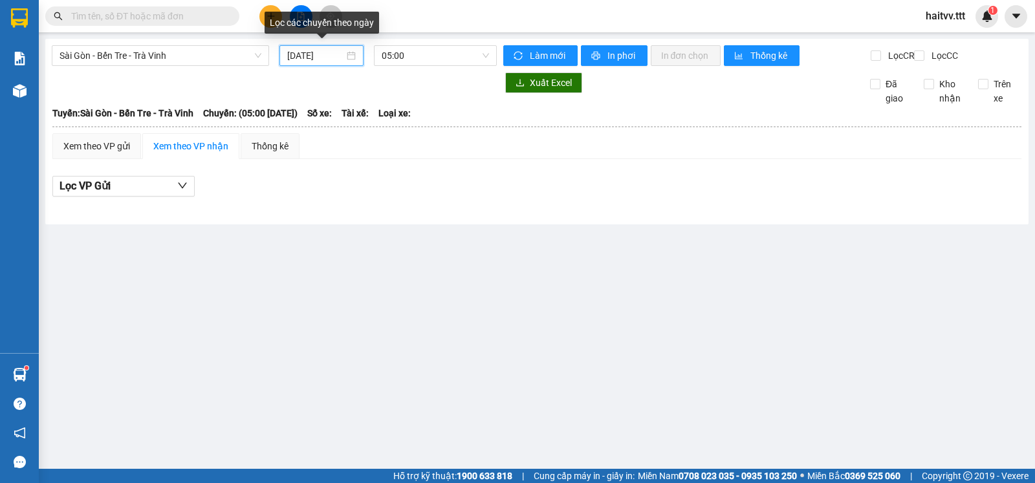
click at [297, 53] on input "[DATE]" at bounding box center [316, 56] width 58 height 14
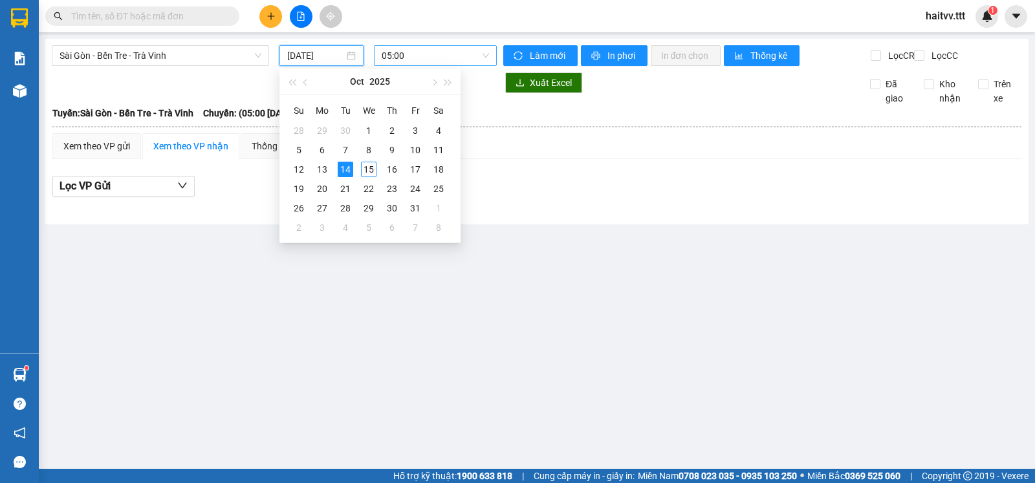
click at [487, 55] on span "05:00" at bounding box center [435, 55] width 107 height 19
click at [298, 55] on input "[DATE]" at bounding box center [316, 56] width 58 height 14
click at [344, 170] on div "14" at bounding box center [346, 170] width 16 height 16
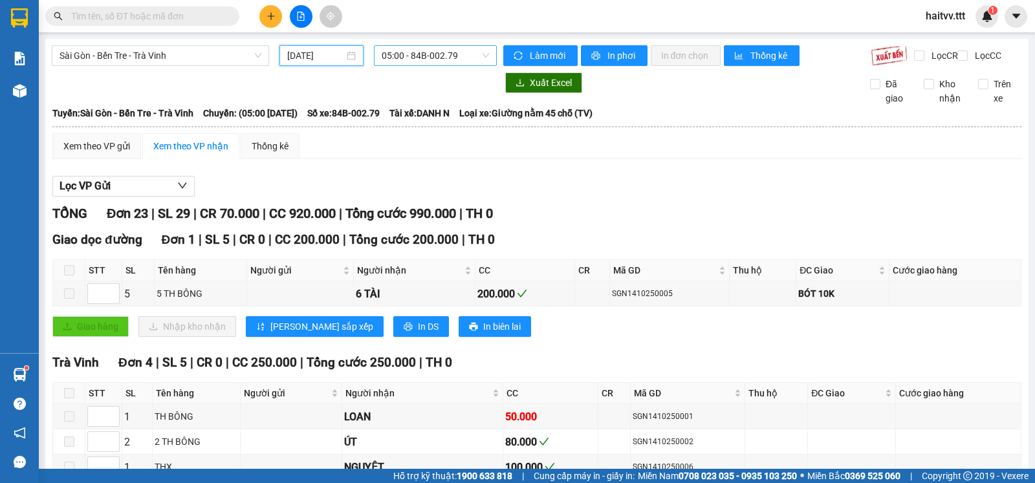
click at [482, 56] on span "05:00 - 84B-002.79" at bounding box center [435, 55] width 107 height 19
type input "[DATE]"
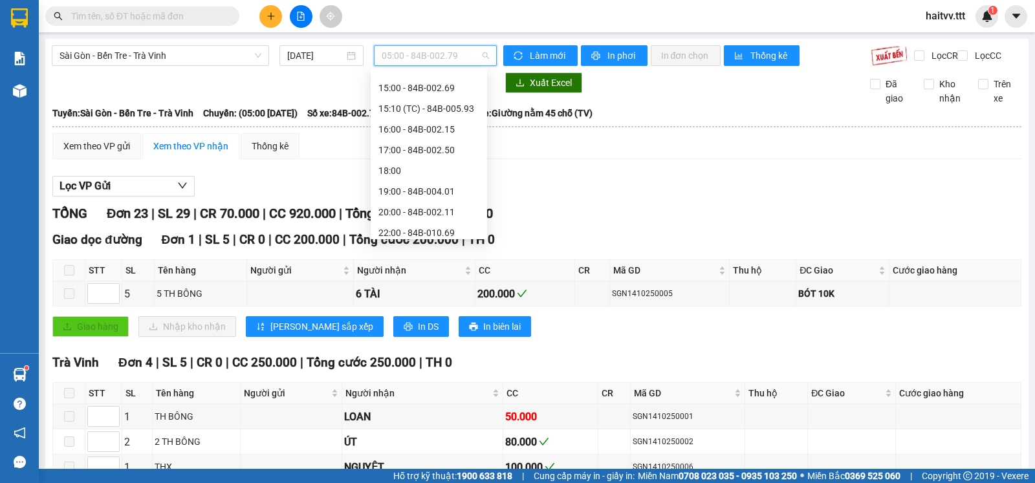
scroll to position [248, 0]
click at [441, 207] on div "20:00 - 84B-002.11" at bounding box center [429, 206] width 101 height 14
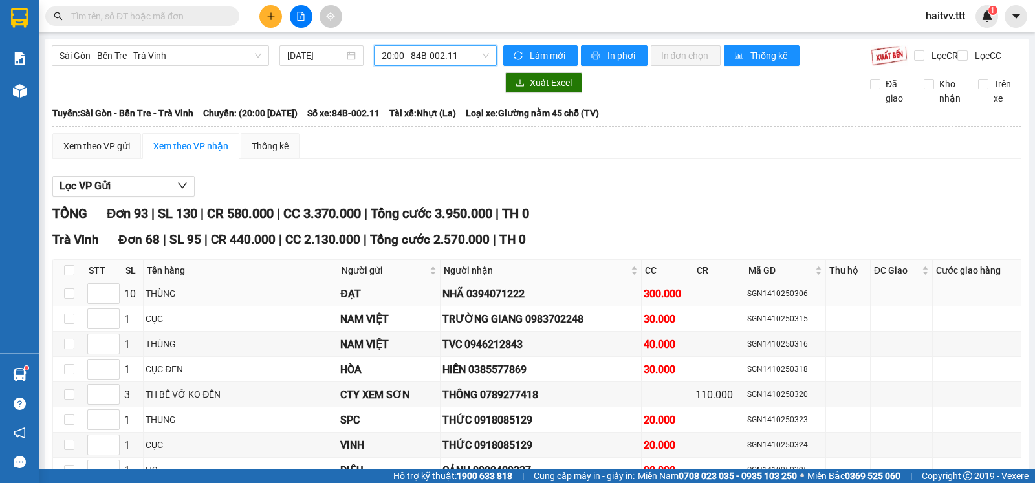
scroll to position [215, 0]
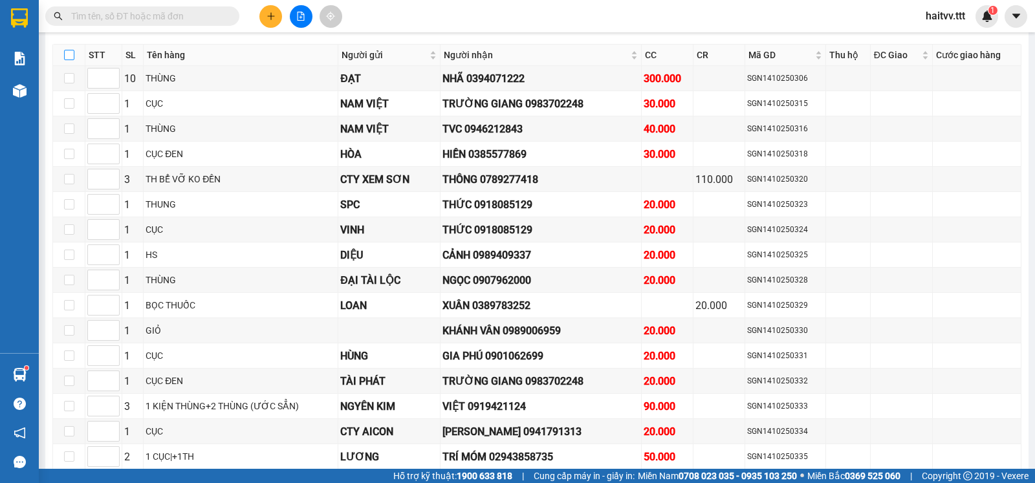
click at [68, 60] on input "checkbox" at bounding box center [69, 55] width 10 height 10
checkbox input "true"
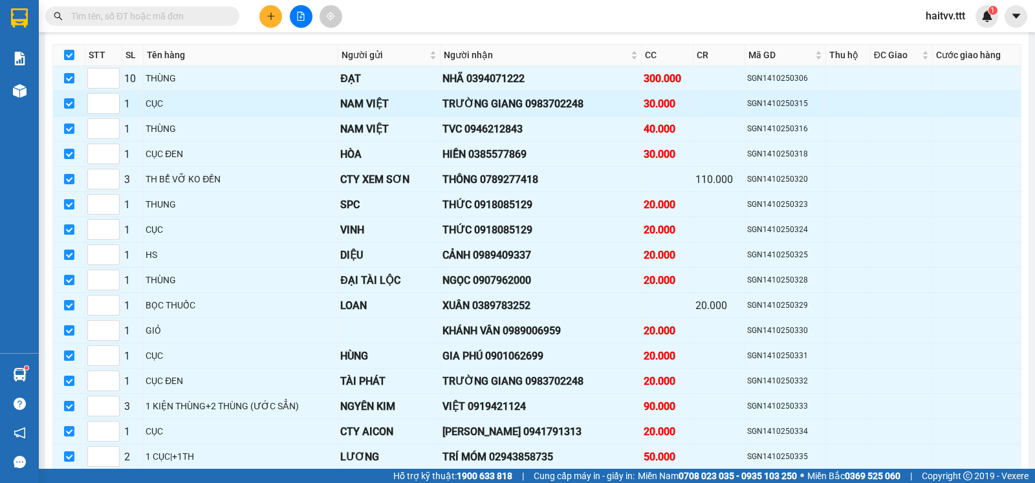
checkbox input "true"
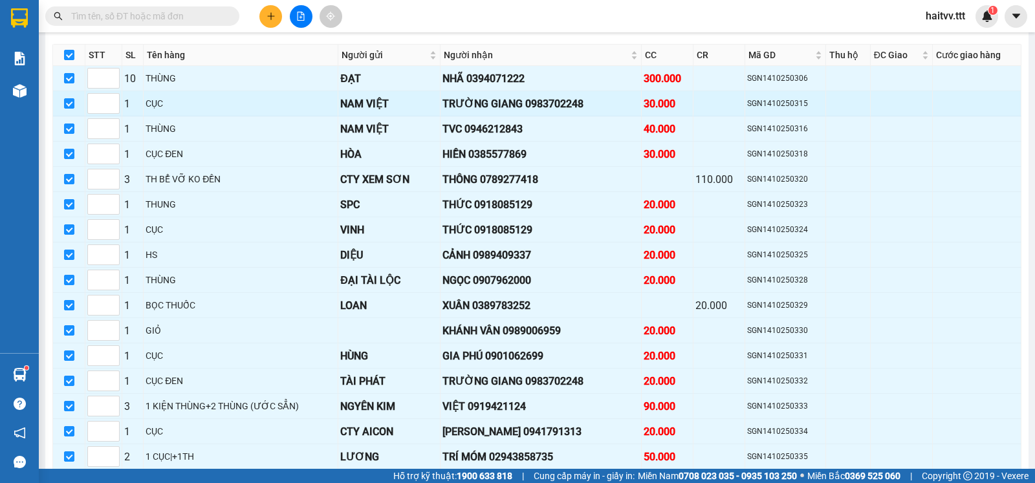
checkbox input "true"
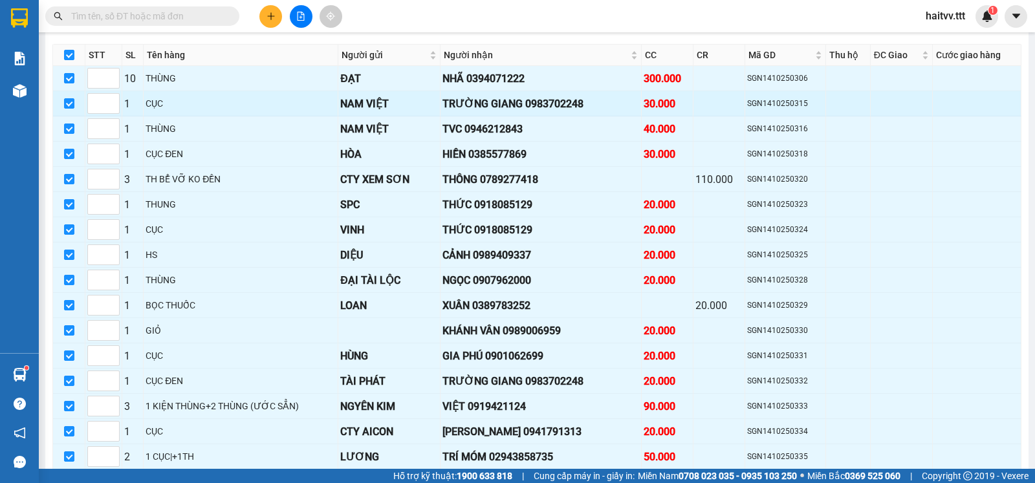
checkbox input "true"
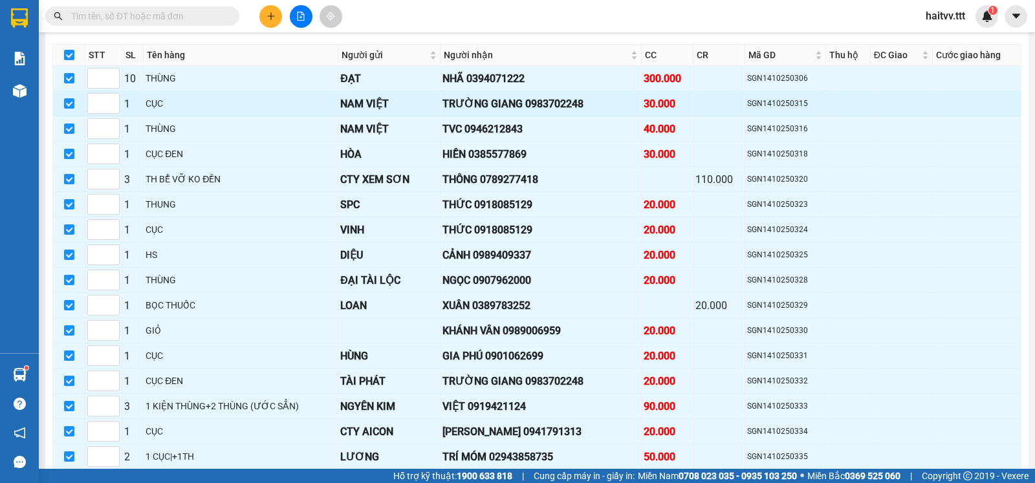
checkbox input "true"
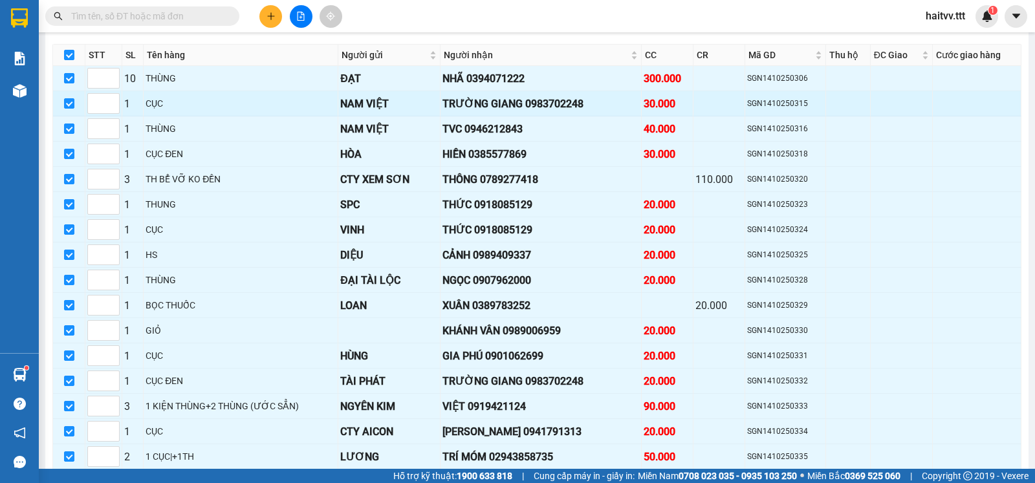
checkbox input "true"
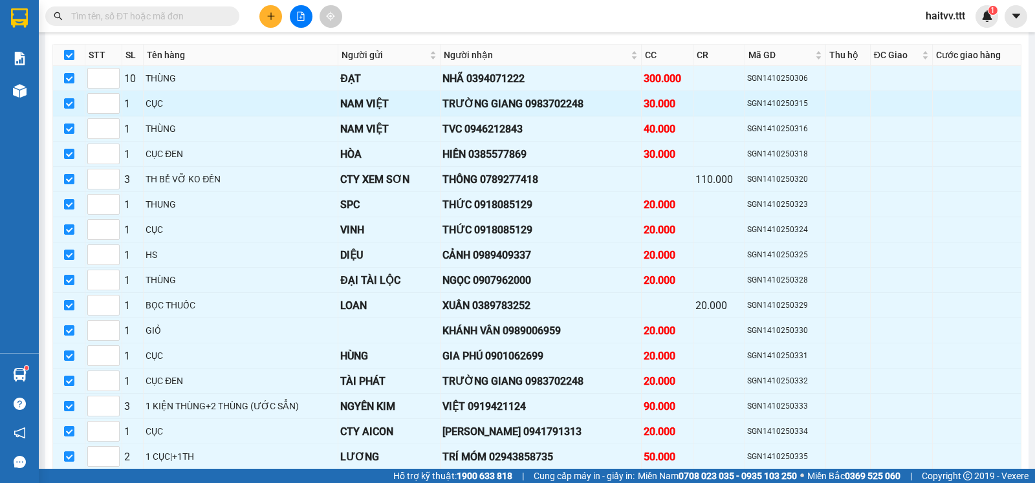
checkbox input "true"
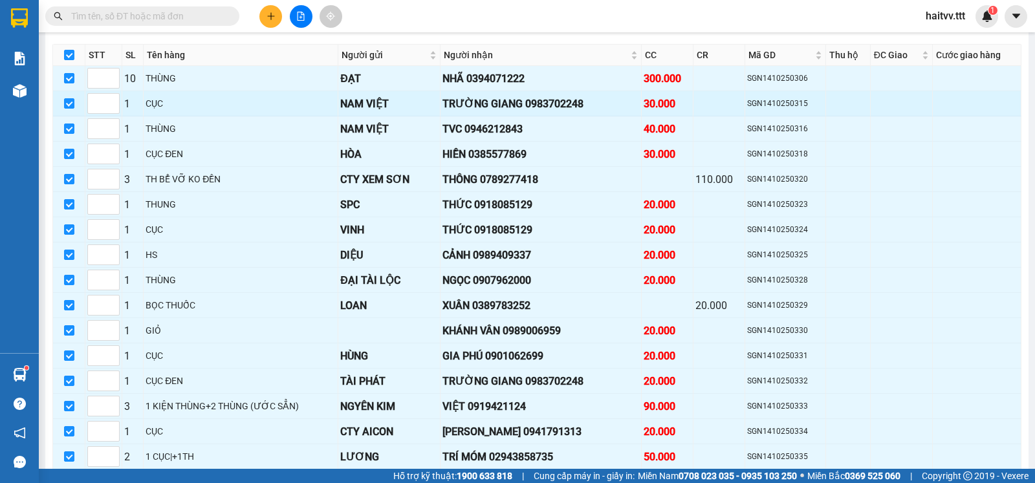
checkbox input "true"
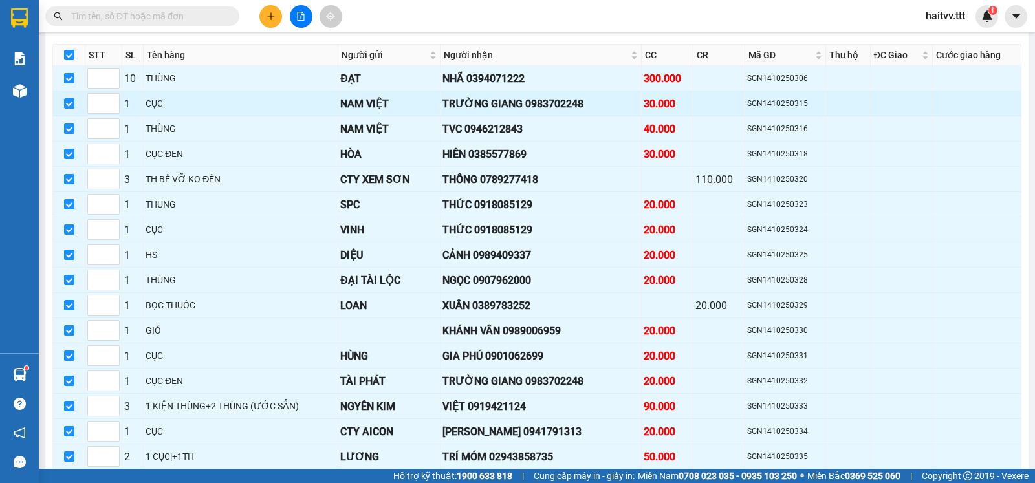
checkbox input "true"
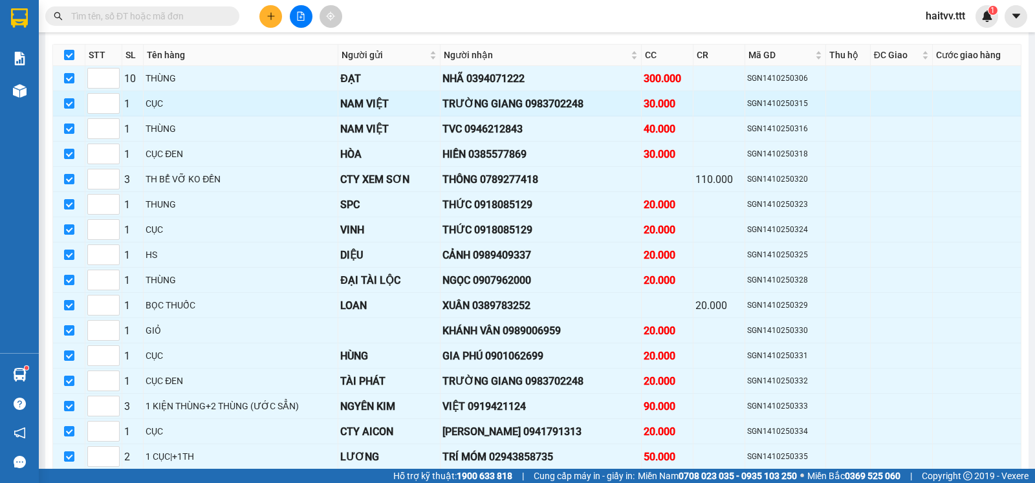
checkbox input "true"
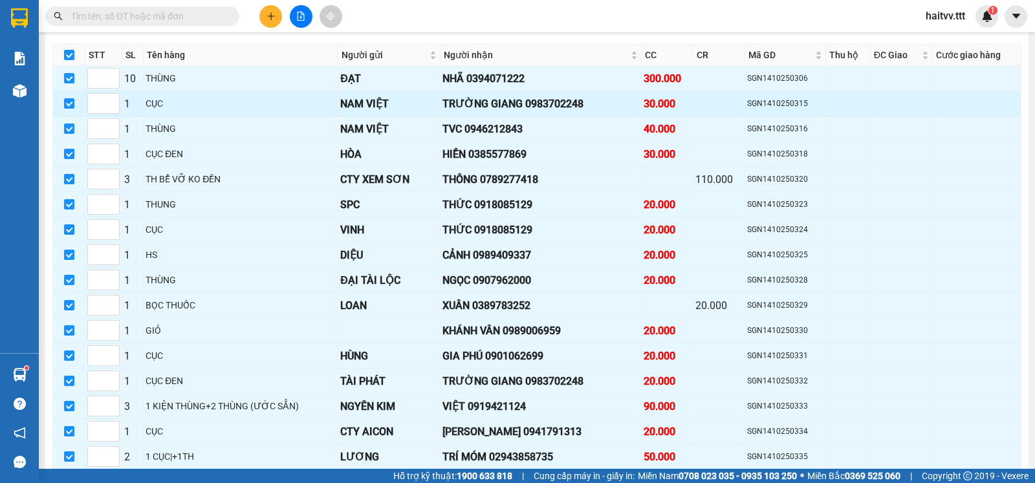
checkbox input "true"
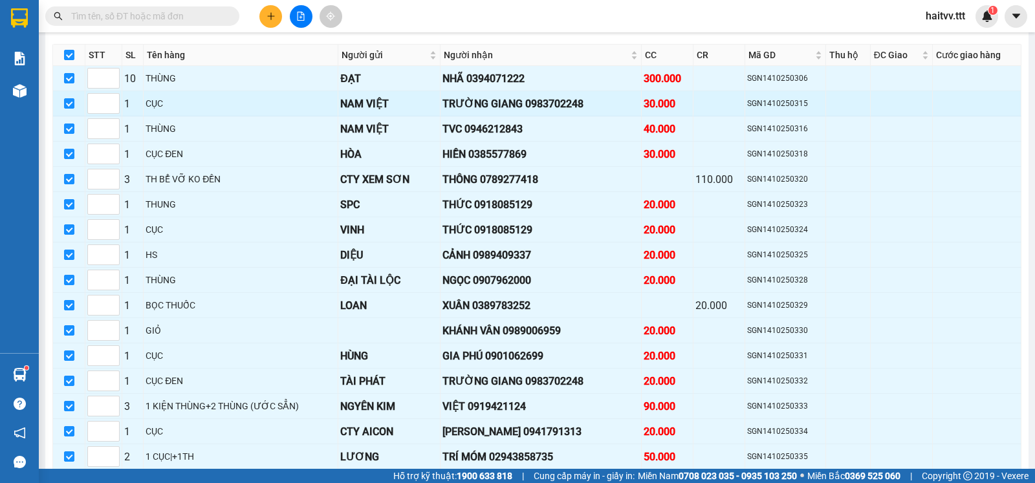
checkbox input "true"
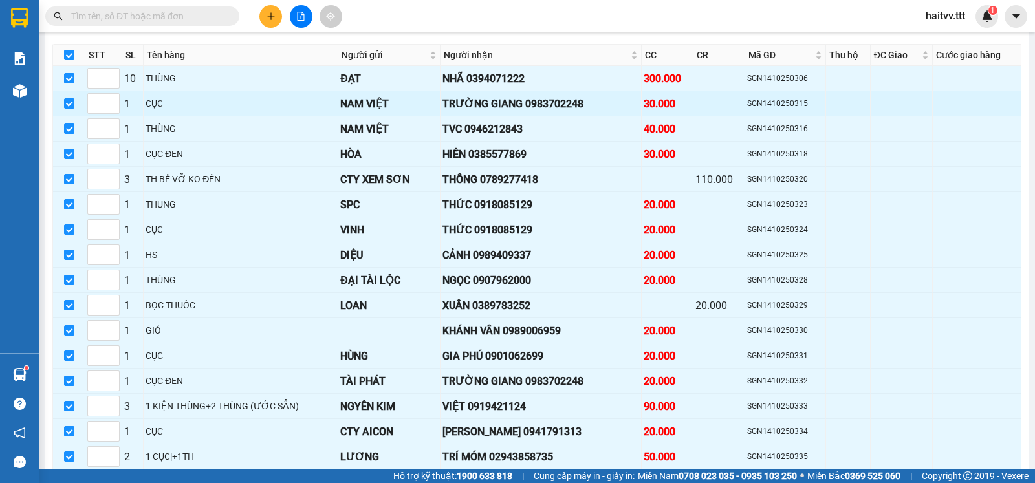
checkbox input "true"
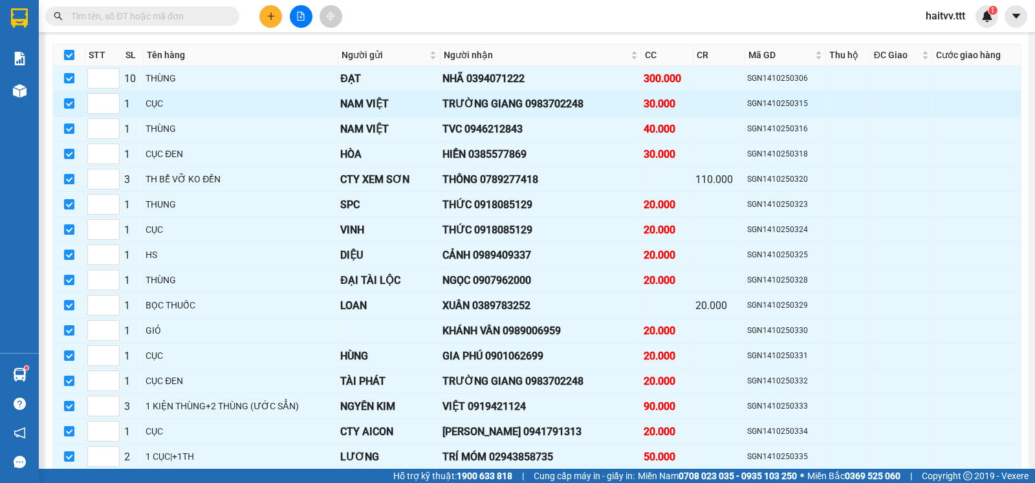
checkbox input "true"
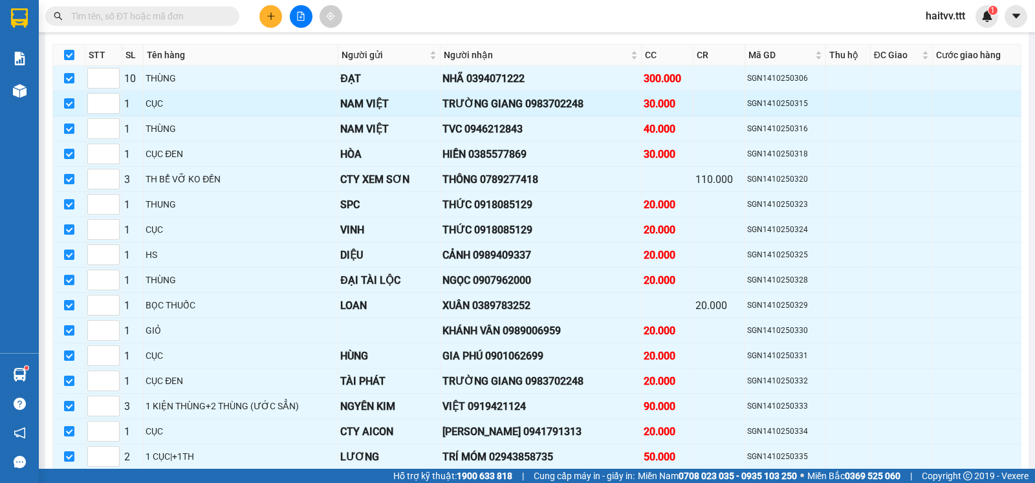
checkbox input "true"
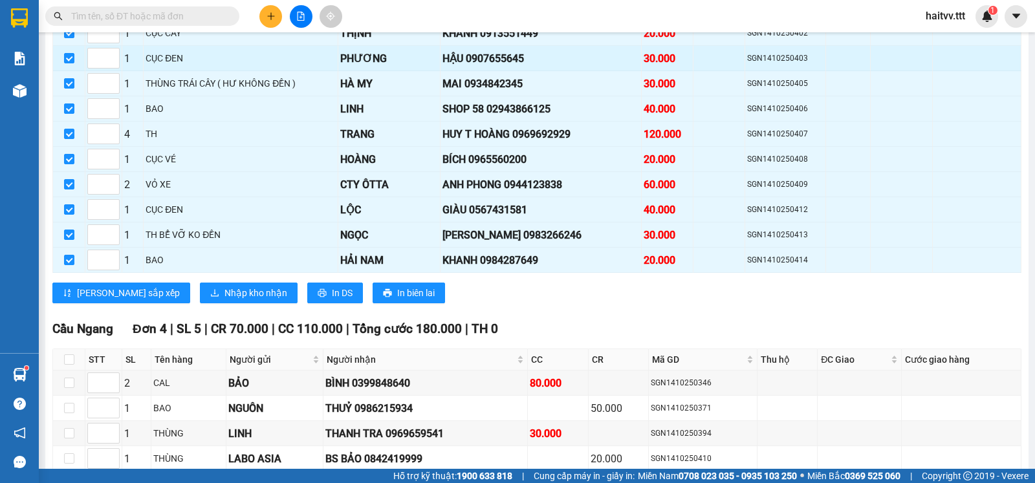
scroll to position [1726, 0]
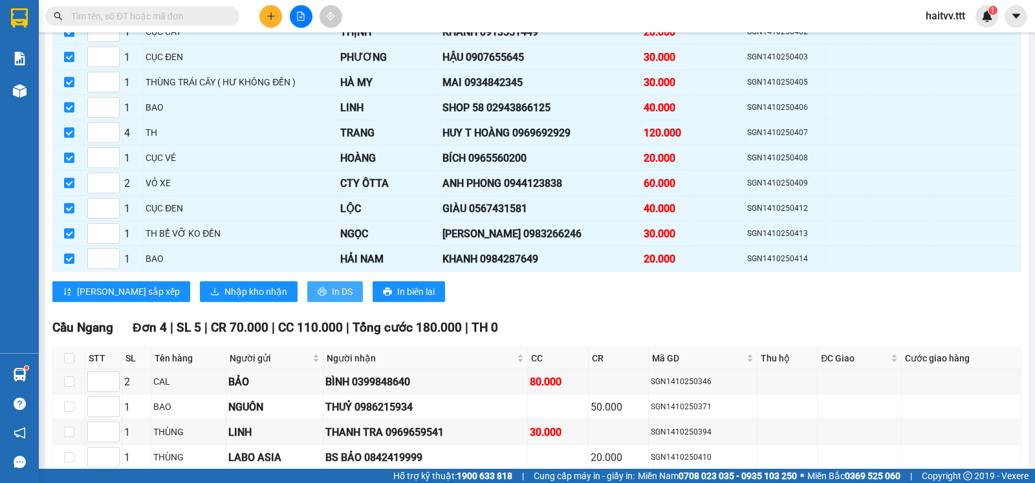
click at [332, 299] on span "In DS" at bounding box center [342, 292] width 21 height 14
click at [275, 11] on button at bounding box center [270, 16] width 23 height 23
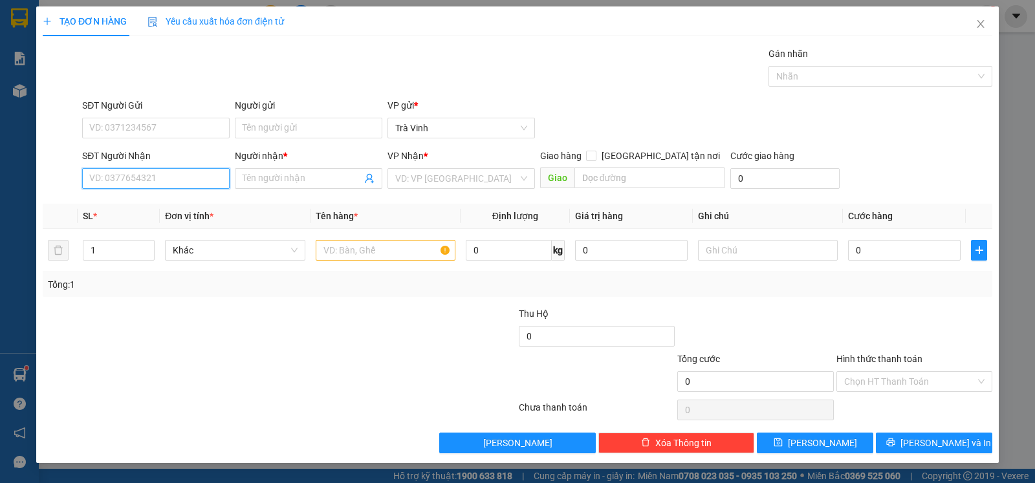
click at [198, 175] on input "SĐT Người Nhận" at bounding box center [156, 178] width 148 height 21
click at [186, 206] on div "0946001177 - HỮU TOÀN" at bounding box center [156, 206] width 132 height 14
type input "0946001177"
type input "HỮU TOÀN"
type input "0946001177"
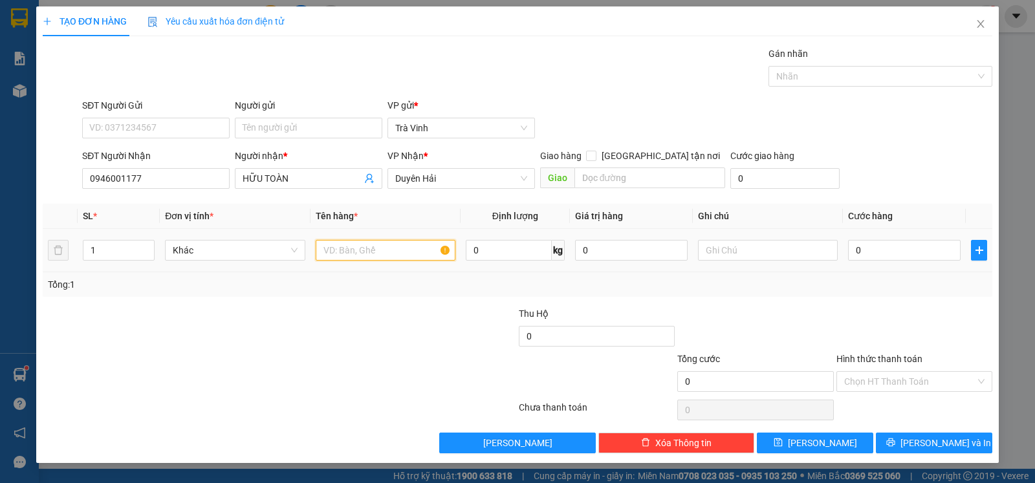
click at [417, 261] on input "text" at bounding box center [386, 250] width 140 height 21
type input "cuc"
click at [910, 250] on input "0" at bounding box center [904, 250] width 113 height 21
type input "4"
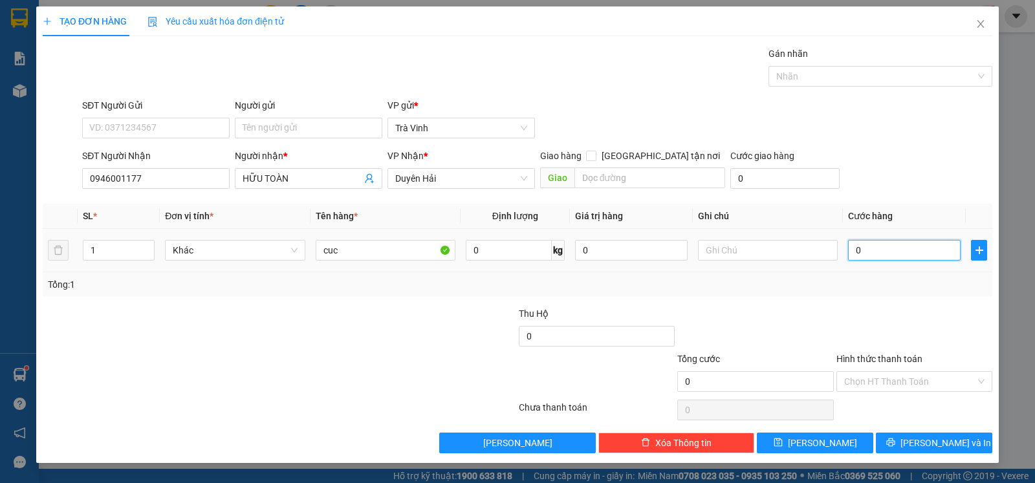
type input "4"
type input "40"
type input "40.000"
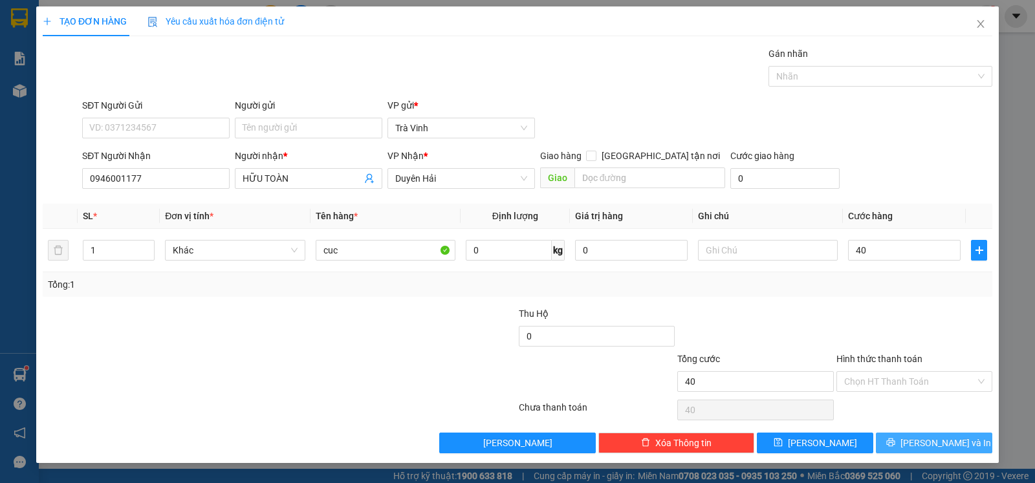
type input "40.000"
click at [951, 448] on span "[PERSON_NAME] và In" at bounding box center [946, 443] width 91 height 14
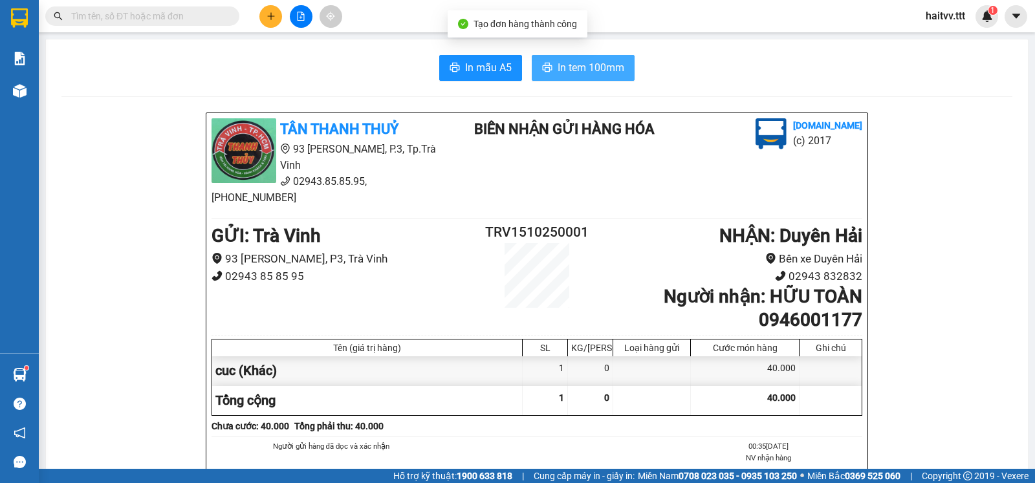
click at [598, 72] on span "In tem 100mm" at bounding box center [591, 68] width 67 height 16
drag, startPoint x: 705, startPoint y: 362, endPoint x: 1035, endPoint y: 415, distance: 333.6
click at [1035, 406] on main "In mẫu A5 In tem 100mm TÂN THANH THUỶ 93 [PERSON_NAME], P.3, Tp.Trà Vinh 02943.…" at bounding box center [517, 234] width 1035 height 469
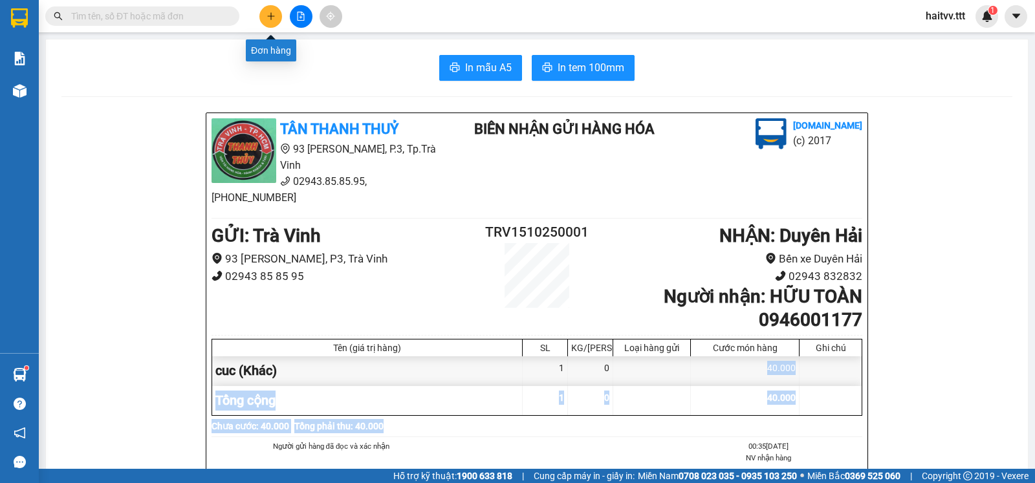
click at [276, 14] on button at bounding box center [270, 16] width 23 height 23
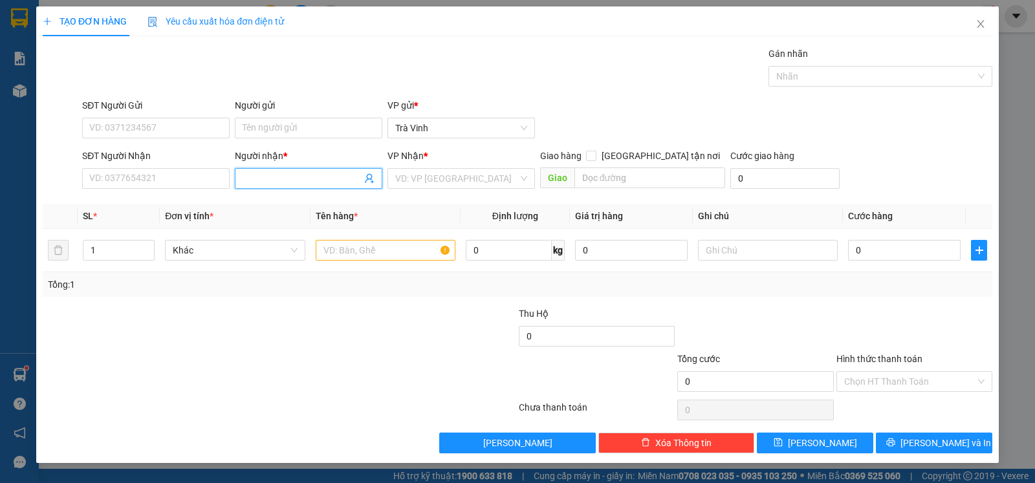
click at [310, 180] on input "Người nhận *" at bounding box center [302, 178] width 119 height 14
click at [294, 184] on input "7 duy" at bounding box center [302, 178] width 119 height 14
click at [250, 179] on input "7 duy" at bounding box center [302, 178] width 119 height 14
click at [293, 188] on span "7 duy" at bounding box center [309, 178] width 148 height 21
type input "7 duy"
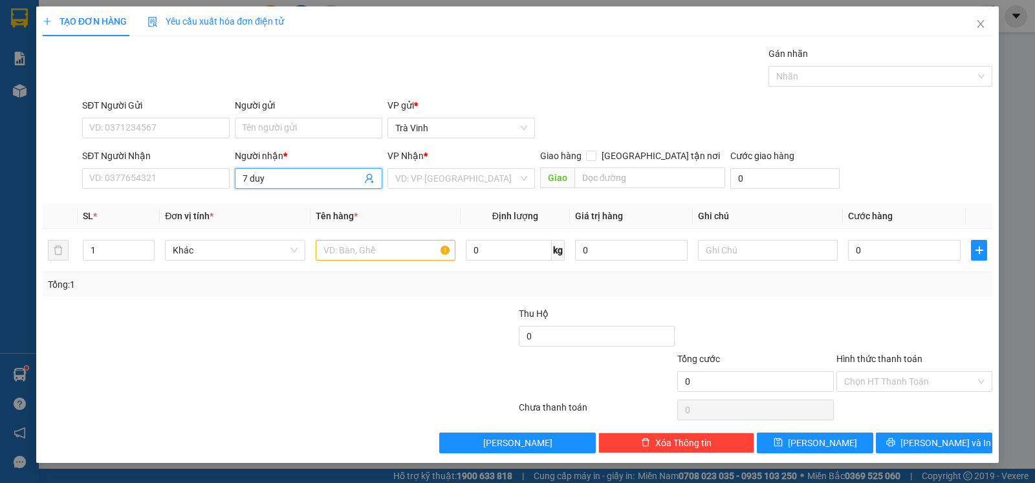
click at [369, 183] on icon "user-add" at bounding box center [369, 178] width 10 height 10
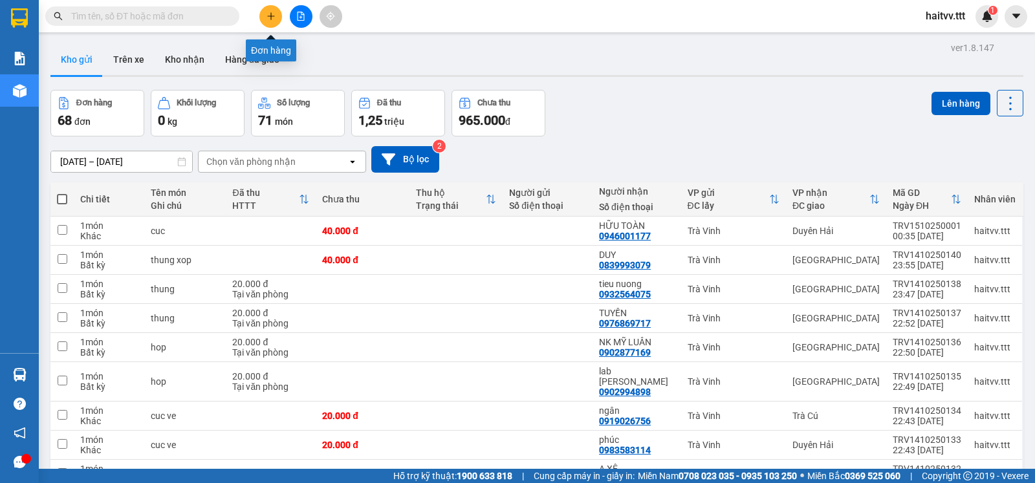
click at [272, 16] on icon "plus" at bounding box center [271, 16] width 9 height 9
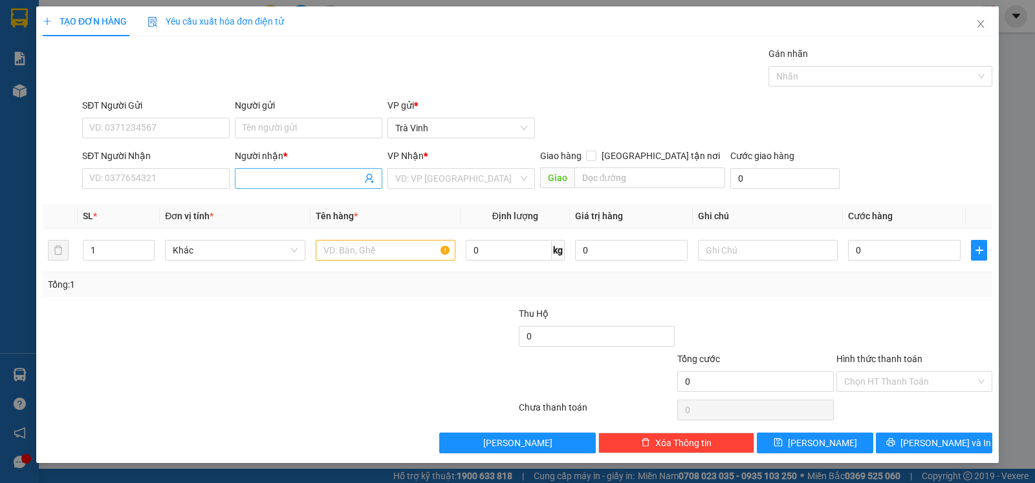
click at [346, 177] on input "Người nhận *" at bounding box center [302, 178] width 119 height 14
type input "bay duy"
click at [404, 248] on input "text" at bounding box center [386, 250] width 140 height 21
type input "h"
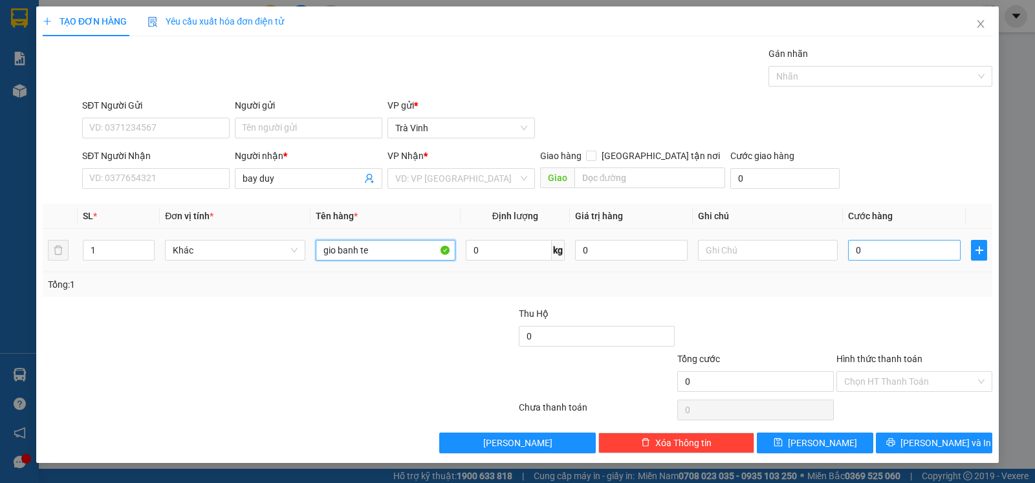
type input "gio banh te"
drag, startPoint x: 911, startPoint y: 251, endPoint x: 888, endPoint y: 209, distance: 47.8
click at [911, 251] on input "0" at bounding box center [904, 250] width 113 height 21
type input "4"
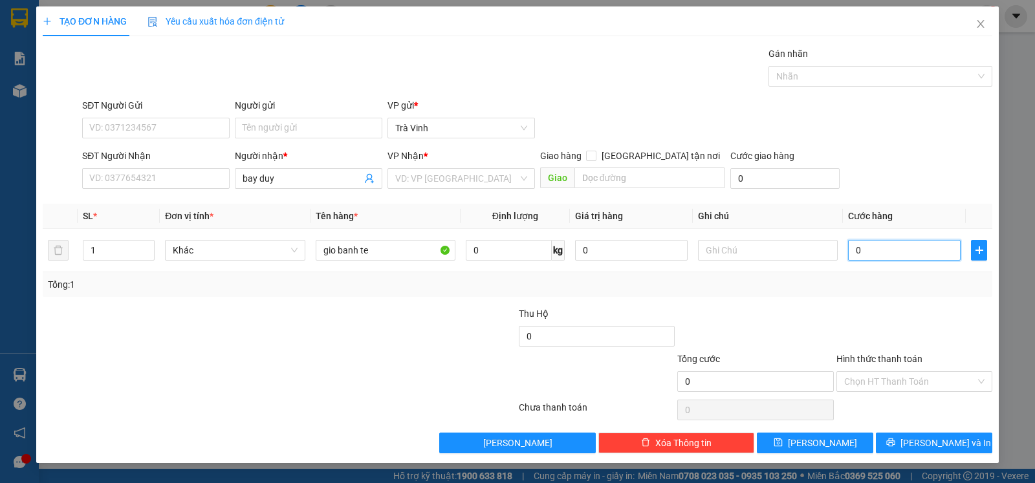
type input "4"
type input "40"
type input "40.000"
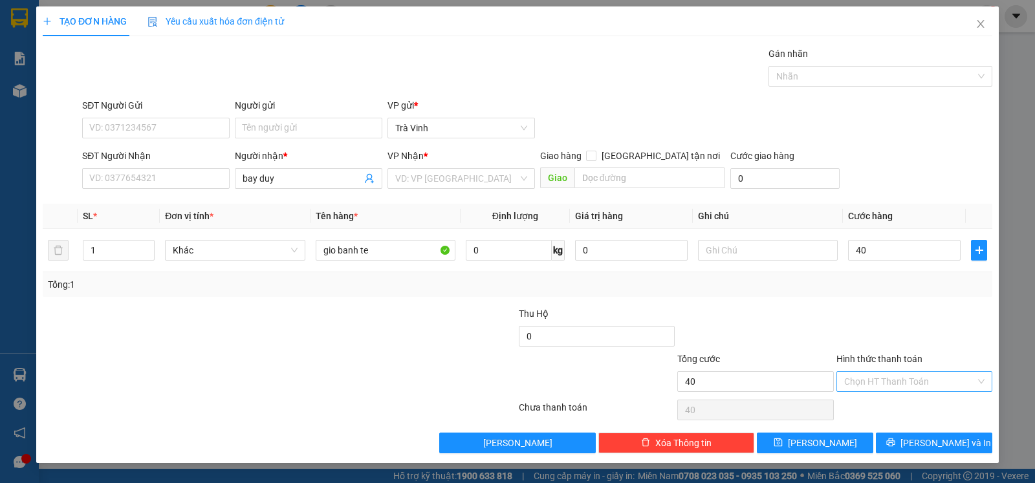
type input "40.000"
click at [959, 382] on input "Hình thức thanh toán" at bounding box center [909, 381] width 131 height 19
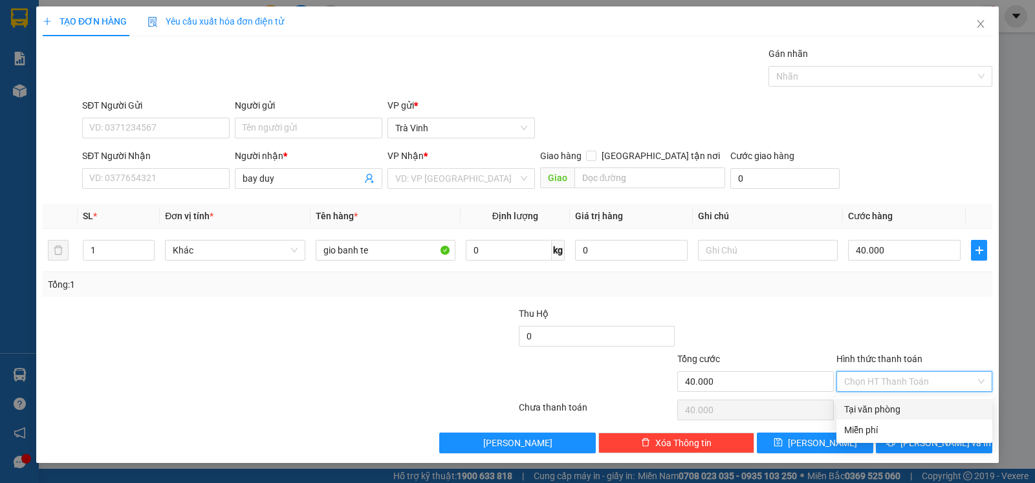
click at [932, 399] on div "Tại văn phòng" at bounding box center [915, 409] width 156 height 21
type input "0"
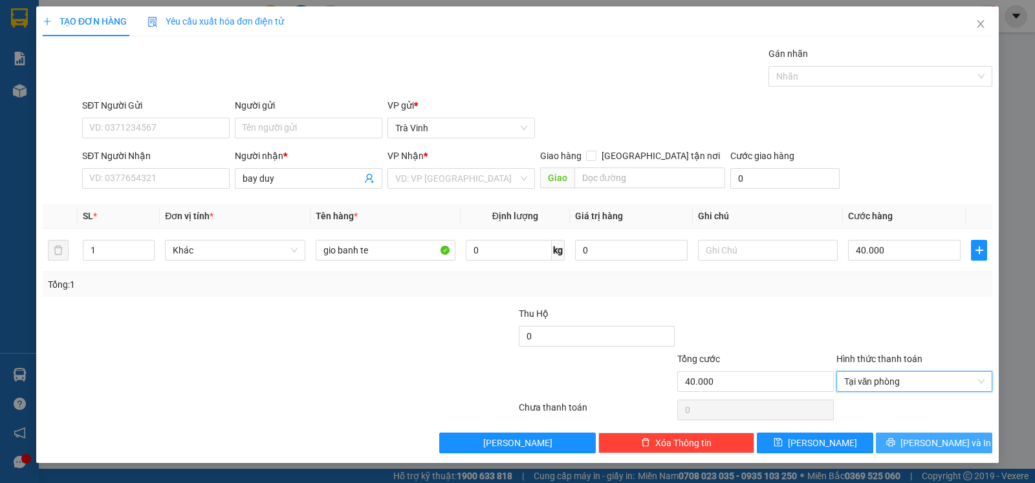
drag, startPoint x: 937, startPoint y: 445, endPoint x: 951, endPoint y: 455, distance: 16.7
click at [940, 453] on button "[PERSON_NAME] và In" at bounding box center [934, 443] width 116 height 21
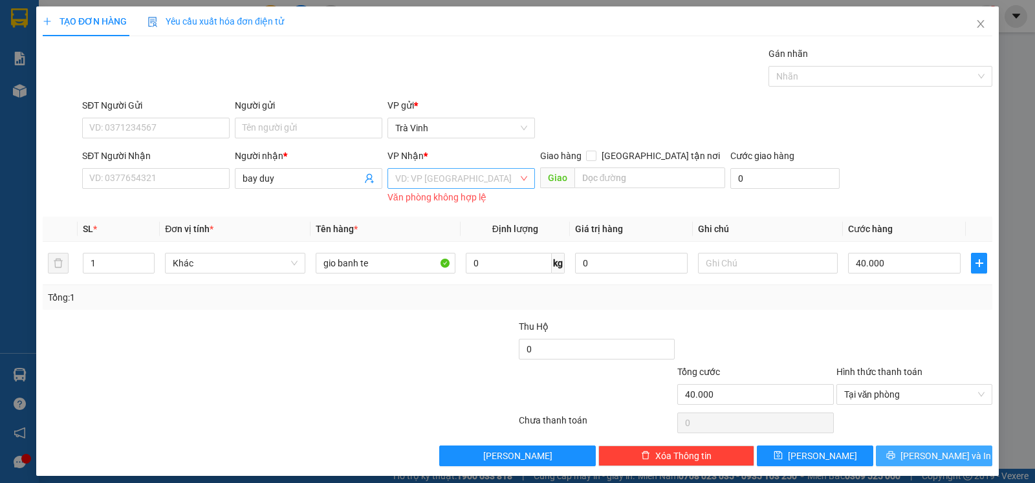
click at [523, 182] on div "VD: VP [GEOGRAPHIC_DATA]" at bounding box center [462, 178] width 148 height 21
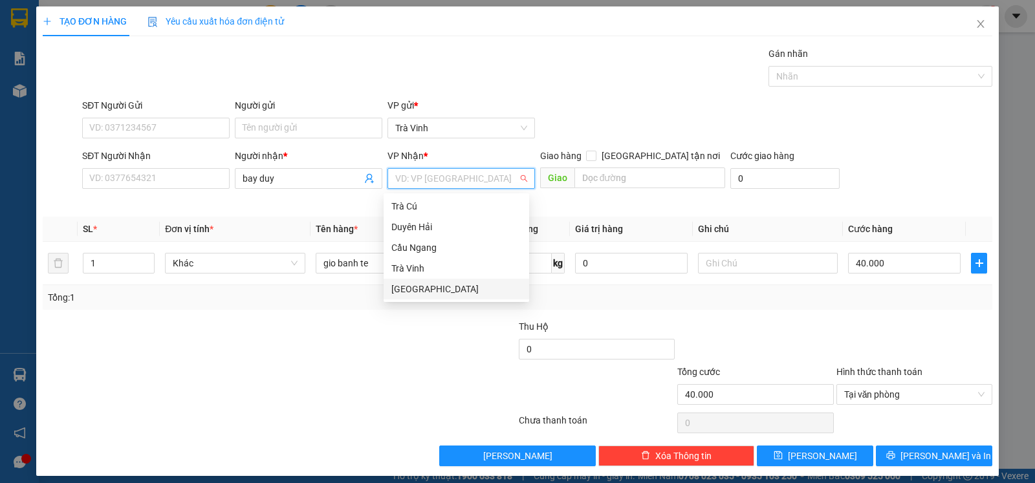
click at [421, 288] on div "[GEOGRAPHIC_DATA]" at bounding box center [457, 289] width 130 height 14
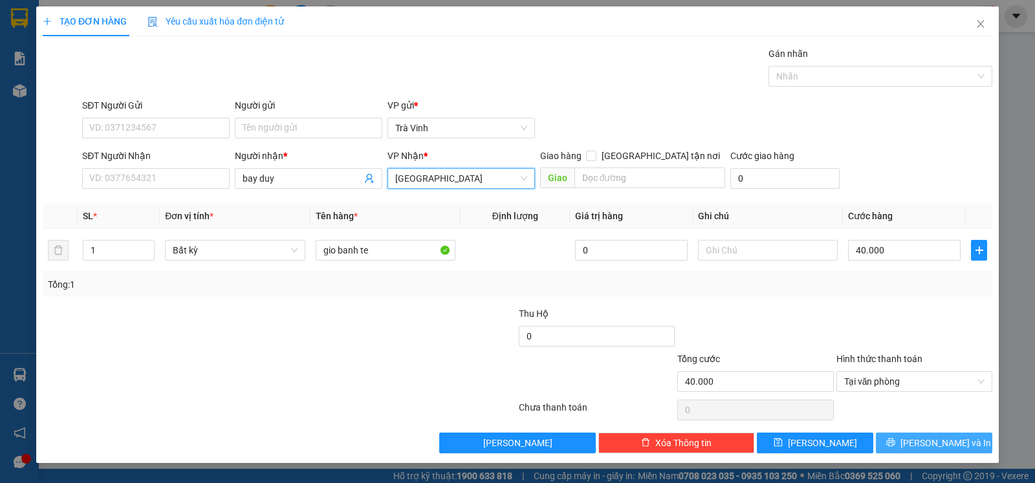
click at [945, 441] on span "[PERSON_NAME] và In" at bounding box center [946, 443] width 91 height 14
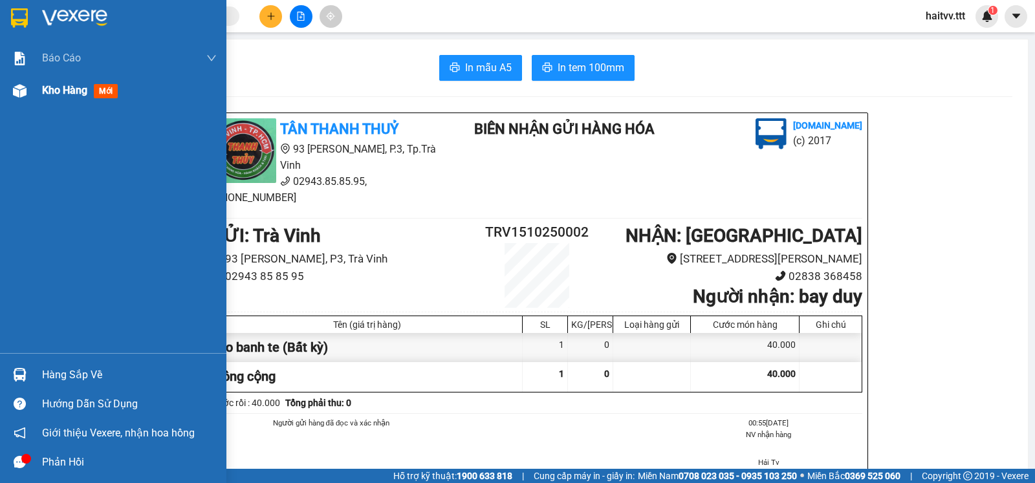
click at [23, 89] on img at bounding box center [20, 91] width 14 height 14
